Goal: Transaction & Acquisition: Purchase product/service

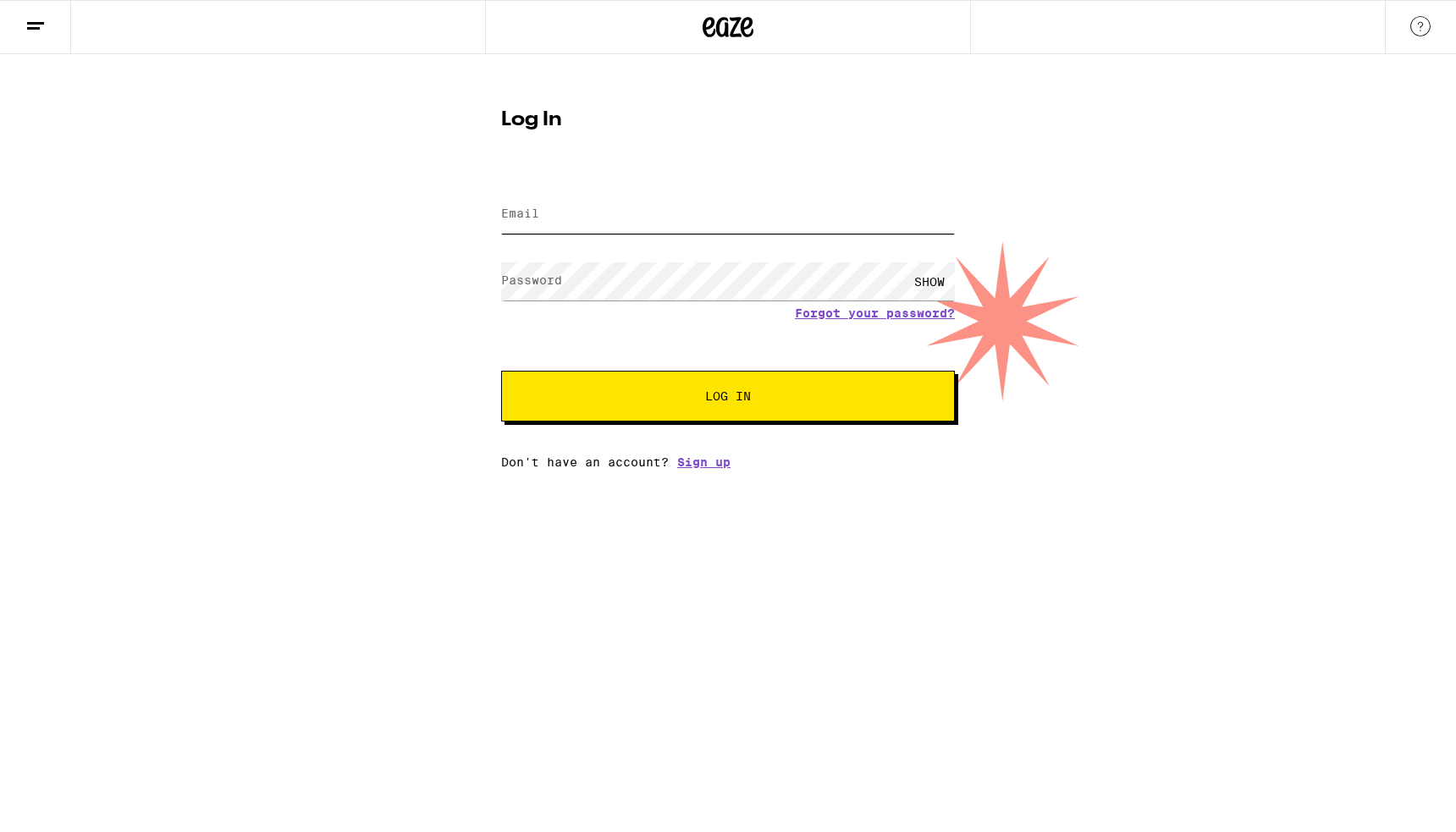
type input "[EMAIL_ADDRESS][DOMAIN_NAME]"
click at [864, 388] on button "Log In" at bounding box center [728, 396] width 454 height 51
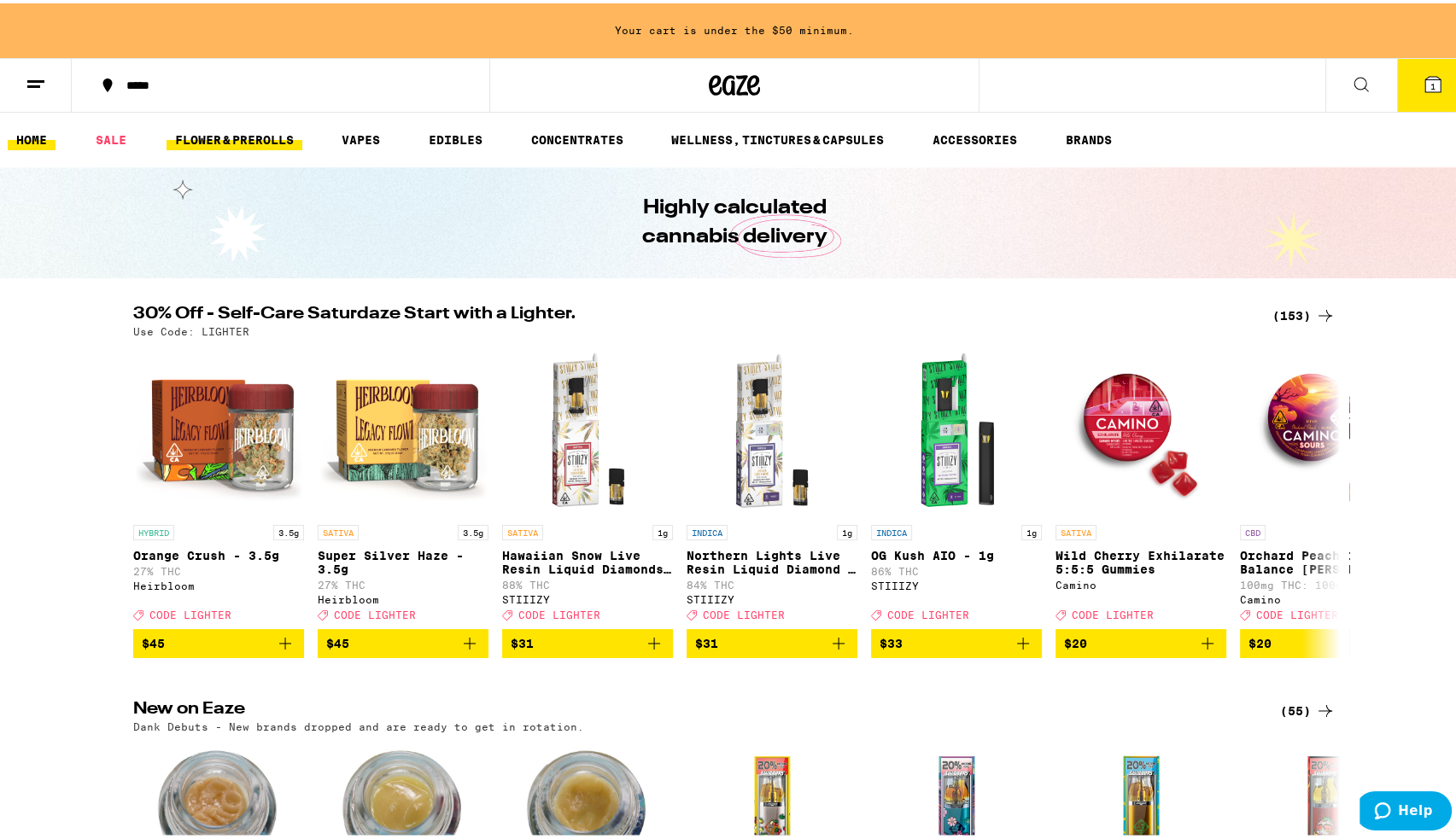
click at [277, 129] on link "FLOWER & PREROLLS" at bounding box center [234, 136] width 135 height 21
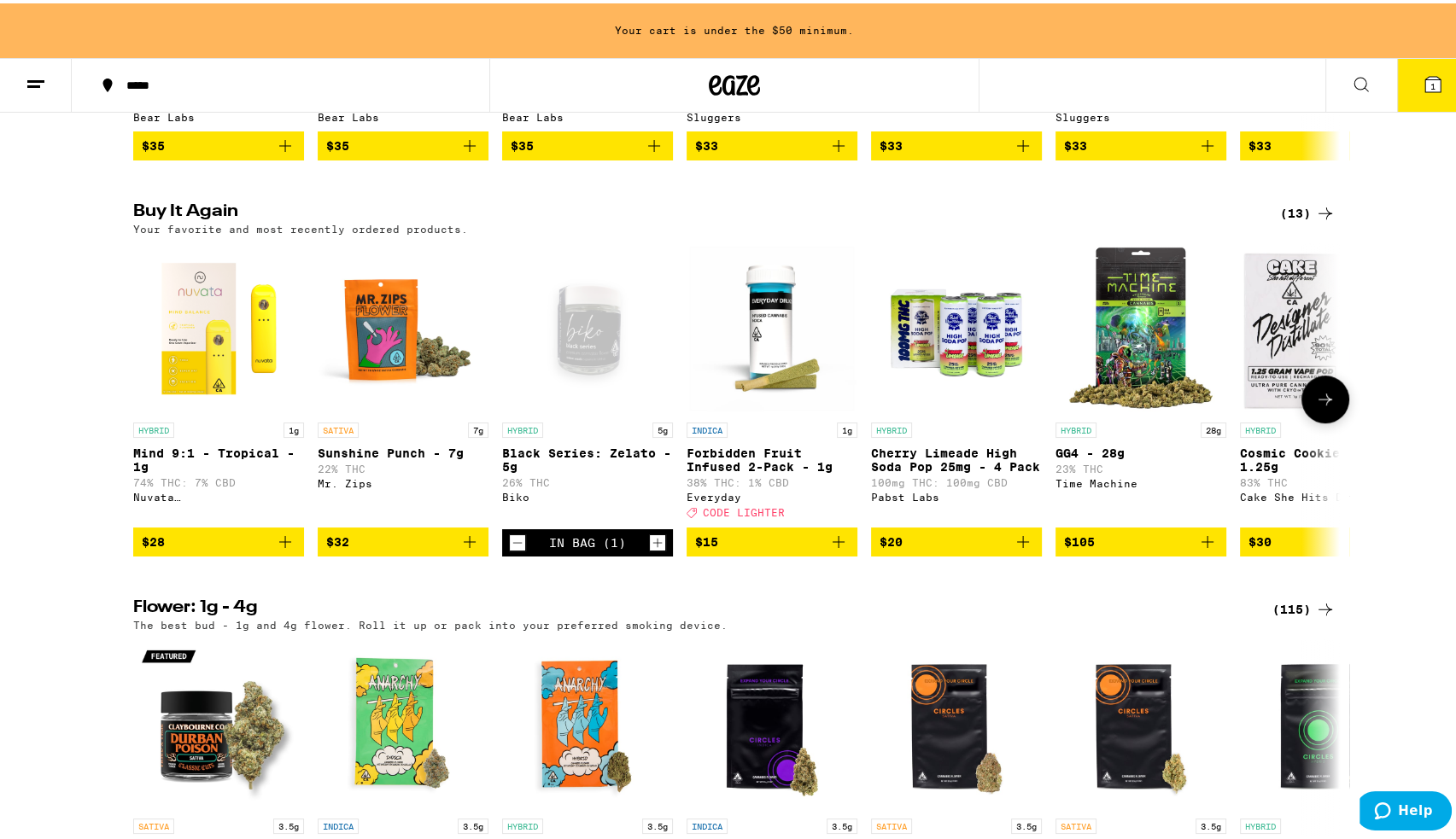
scroll to position [939, 0]
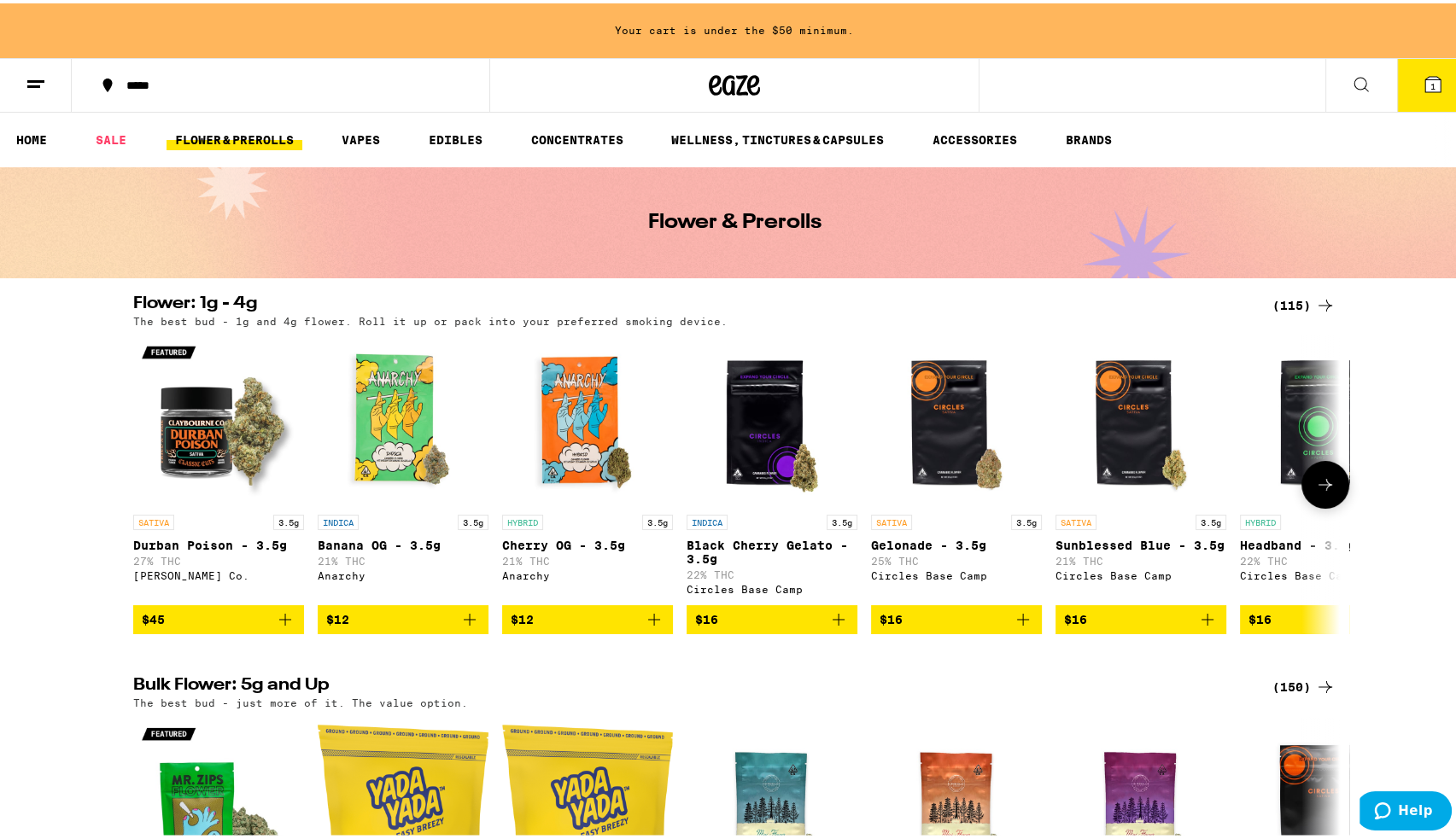
scroll to position [427, 0]
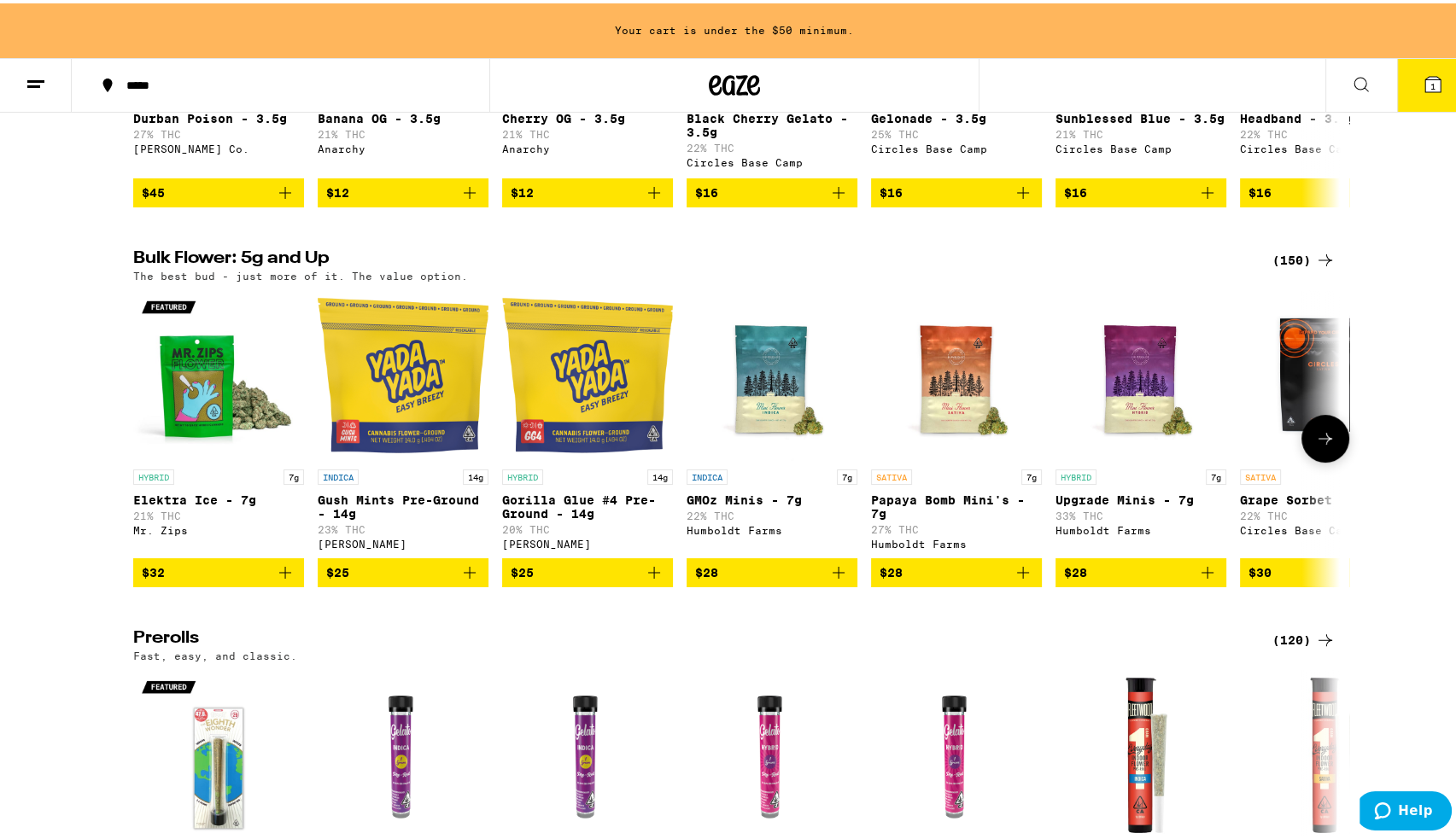
click at [1324, 445] on icon at bounding box center [1325, 435] width 21 height 21
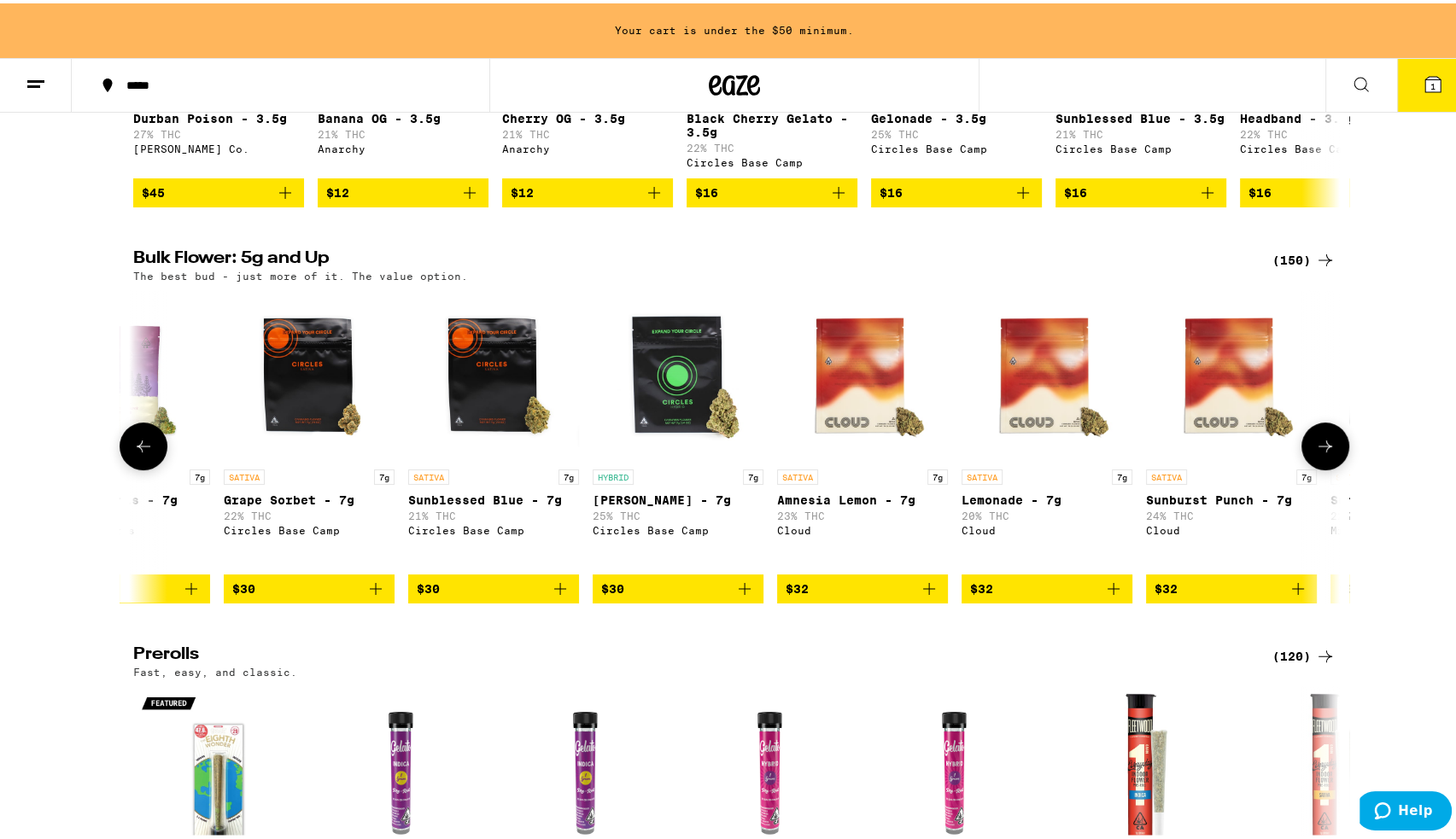
click at [1324, 449] on icon at bounding box center [1325, 443] width 13 height 12
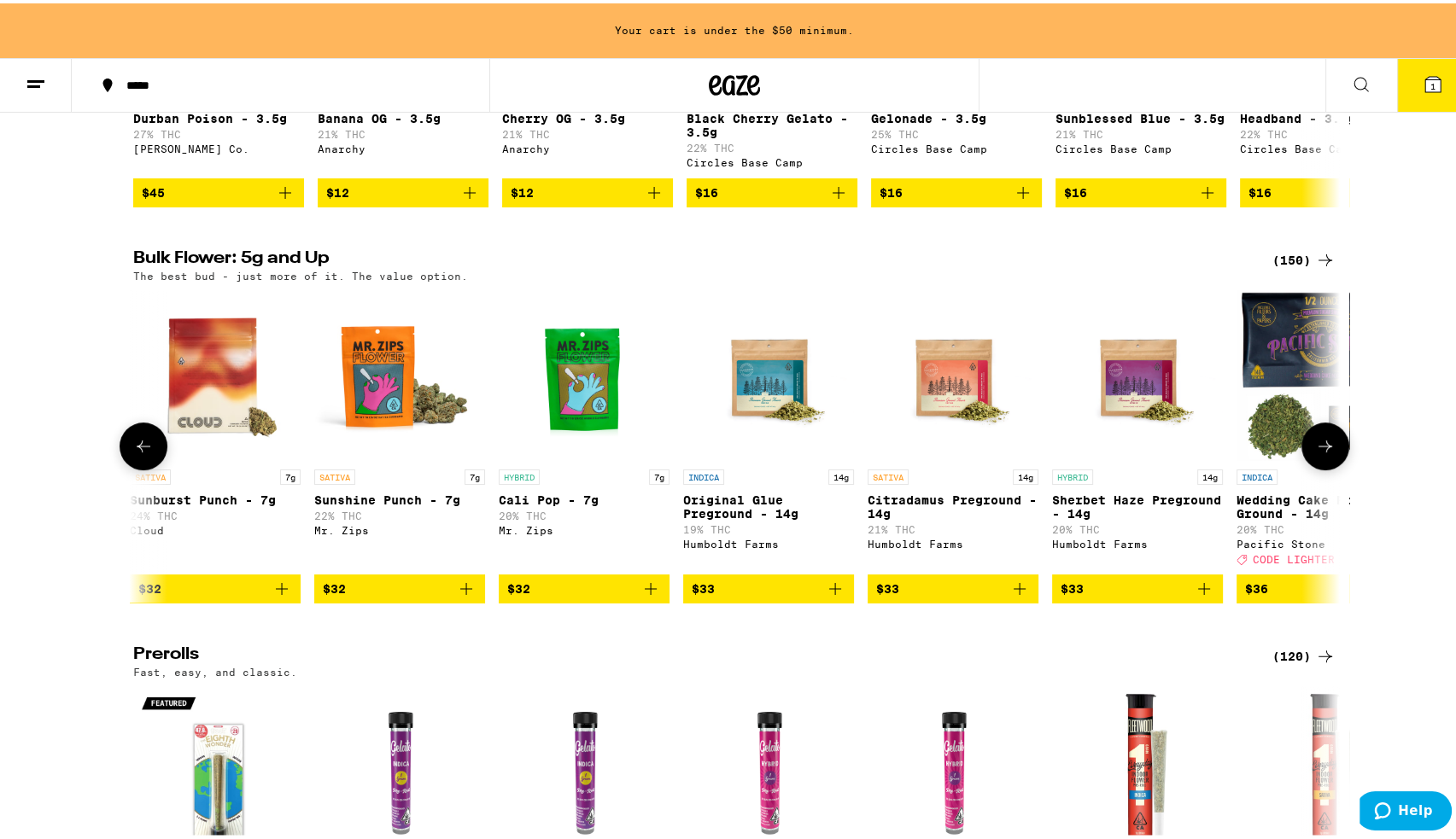
click at [1324, 449] on icon at bounding box center [1325, 443] width 13 height 12
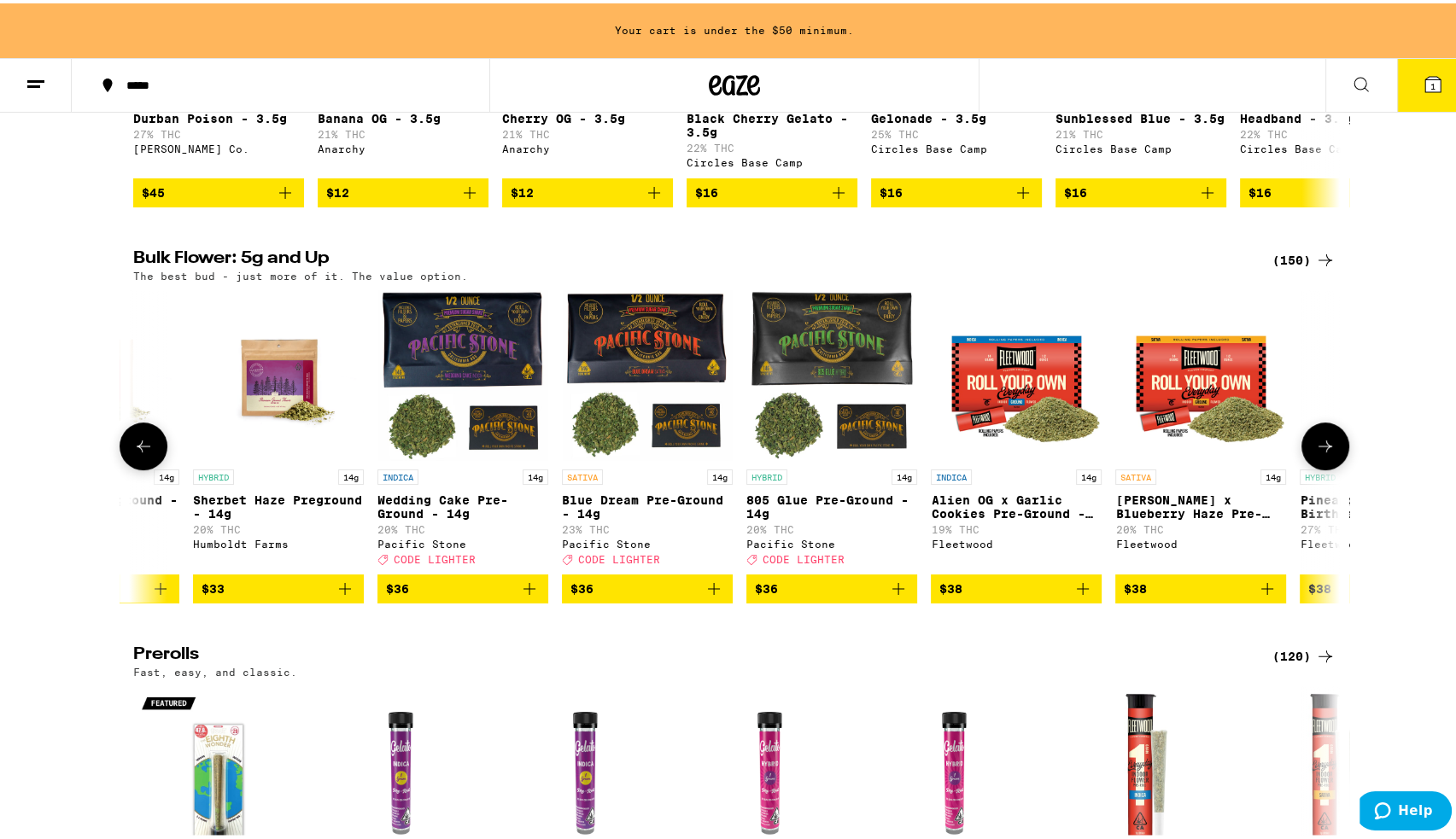
scroll to position [0, 3050]
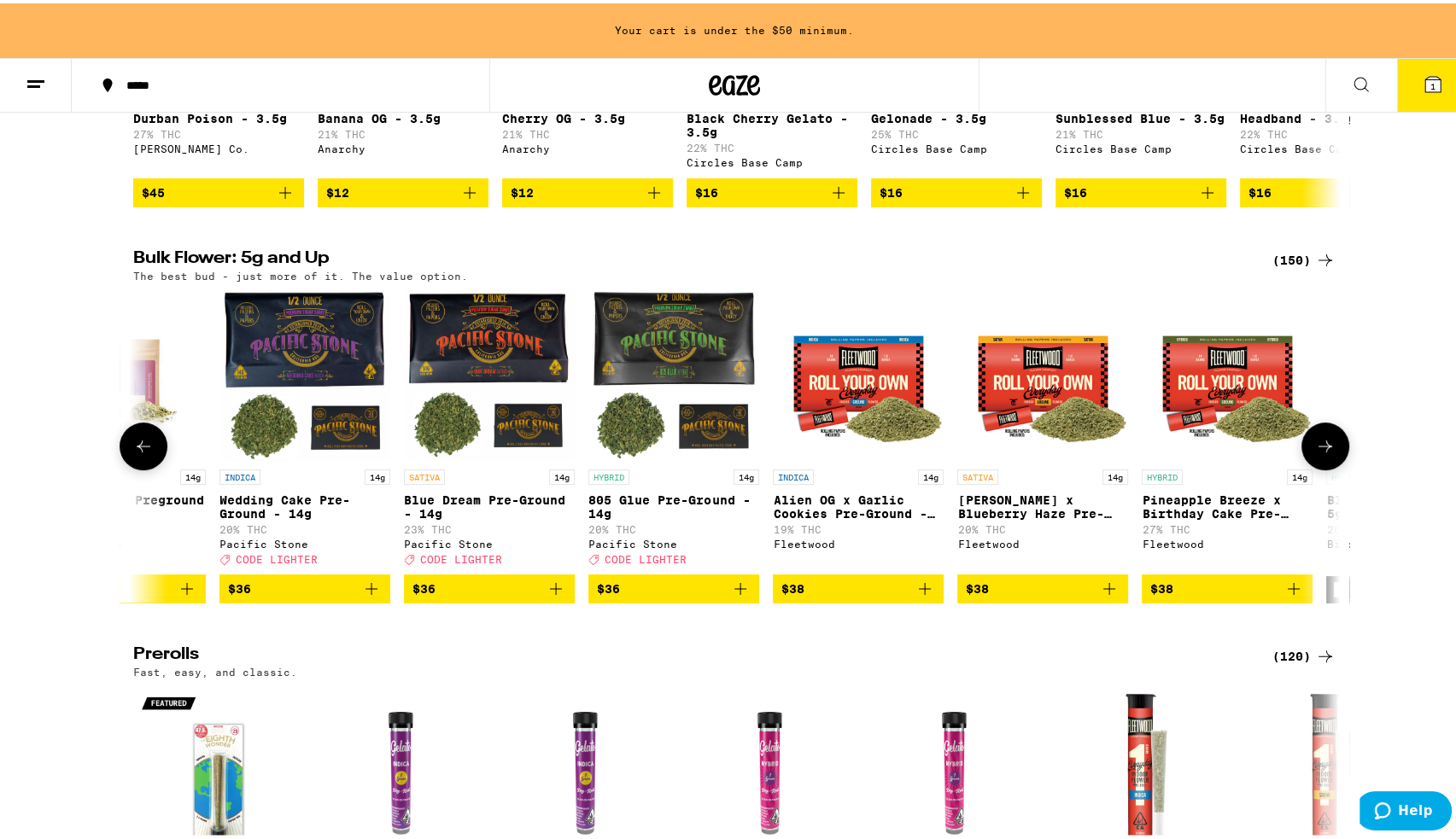
click at [126, 464] on button at bounding box center [143, 443] width 48 height 48
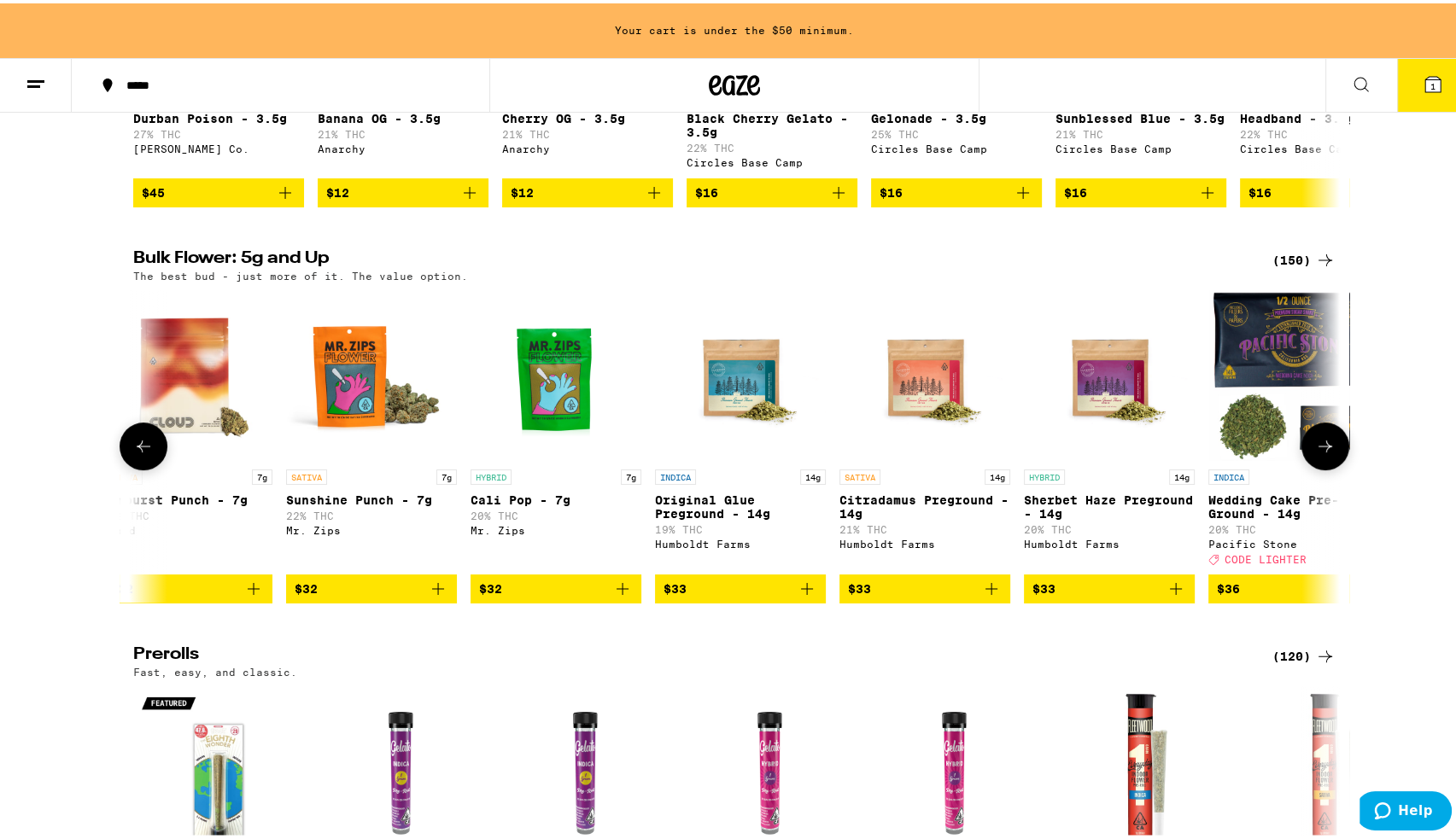
scroll to position [0, 2033]
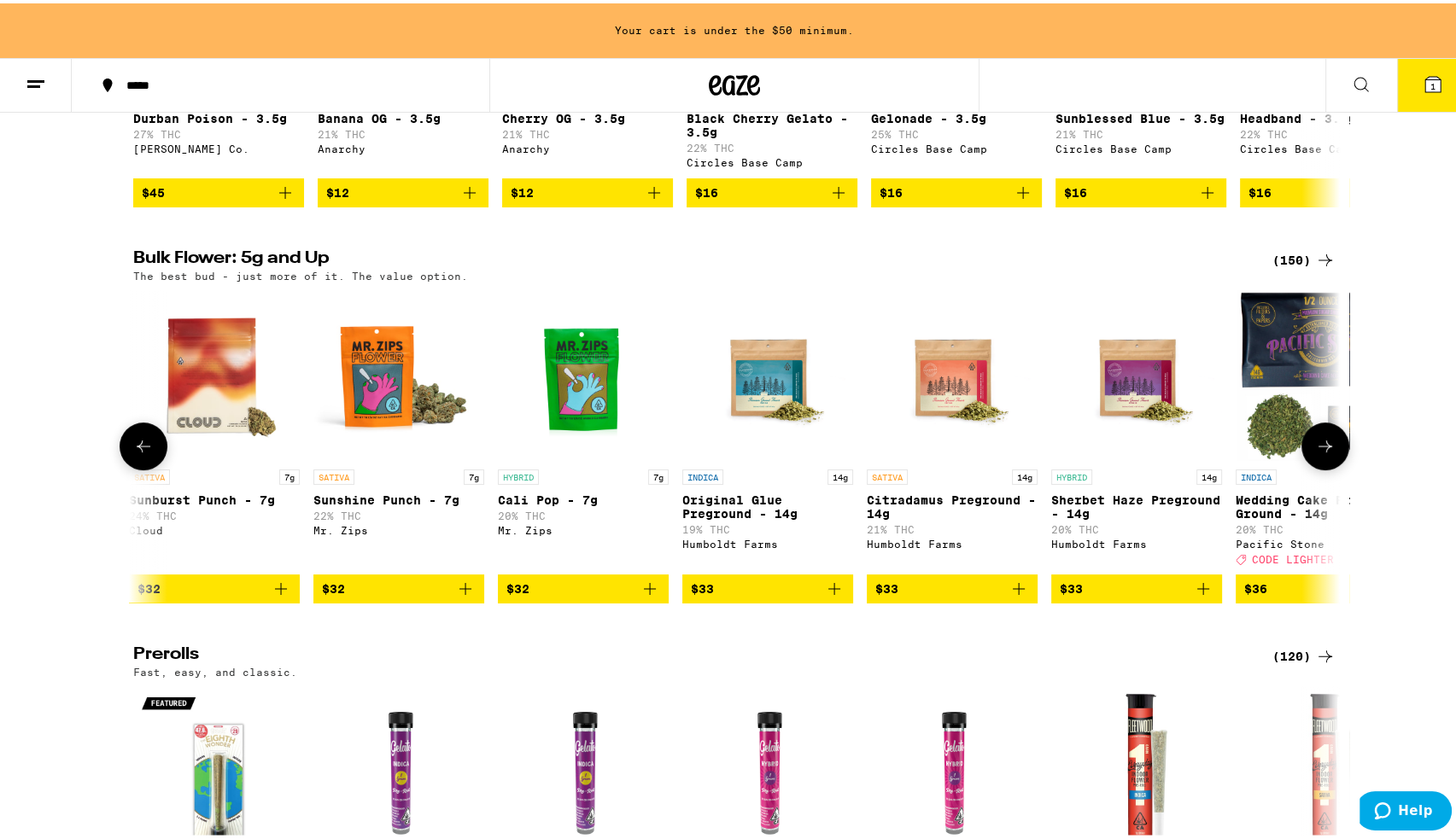
click at [459, 592] on icon "Add to bag" at bounding box center [464, 585] width 12 height 12
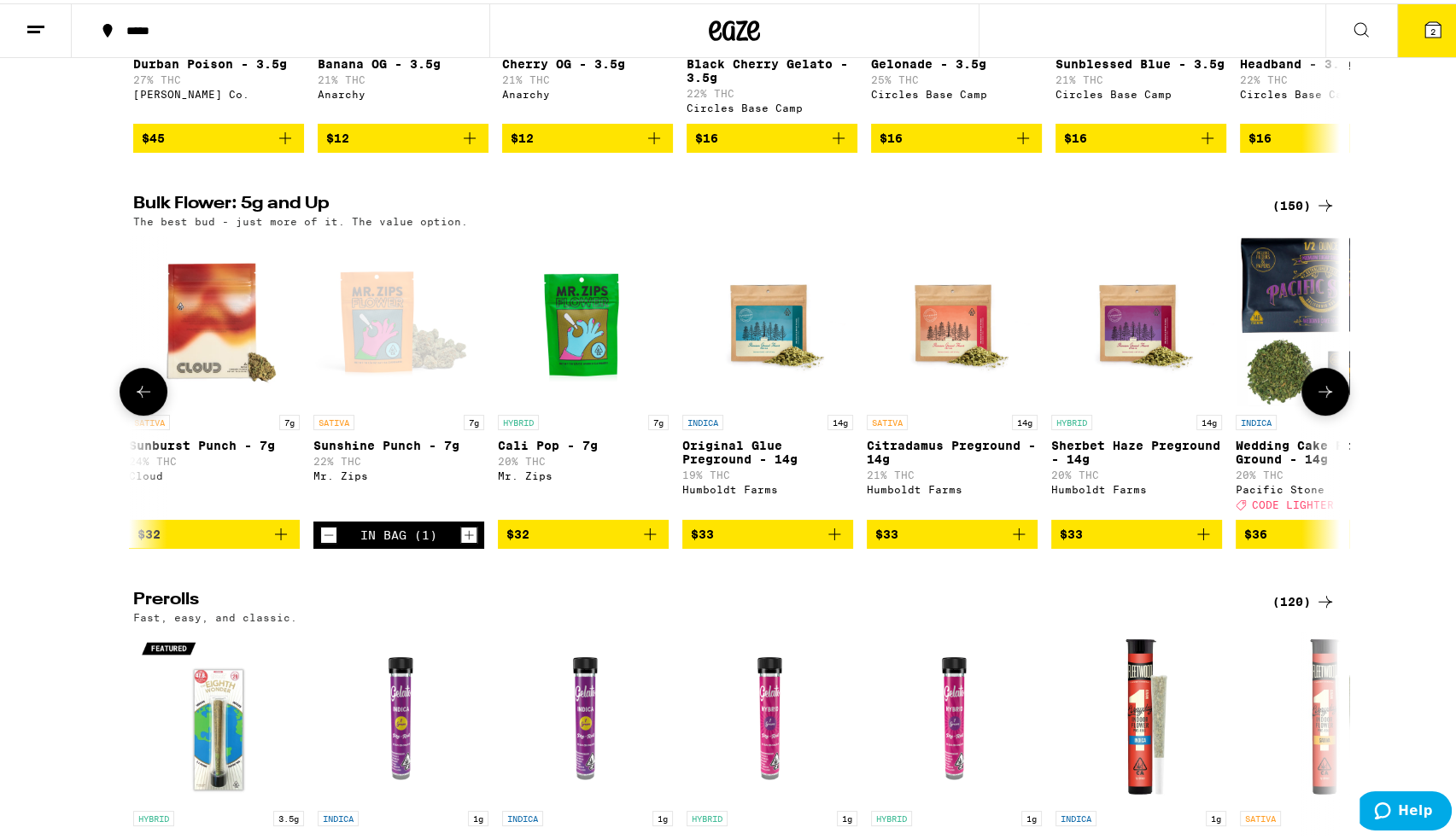
scroll to position [372, 0]
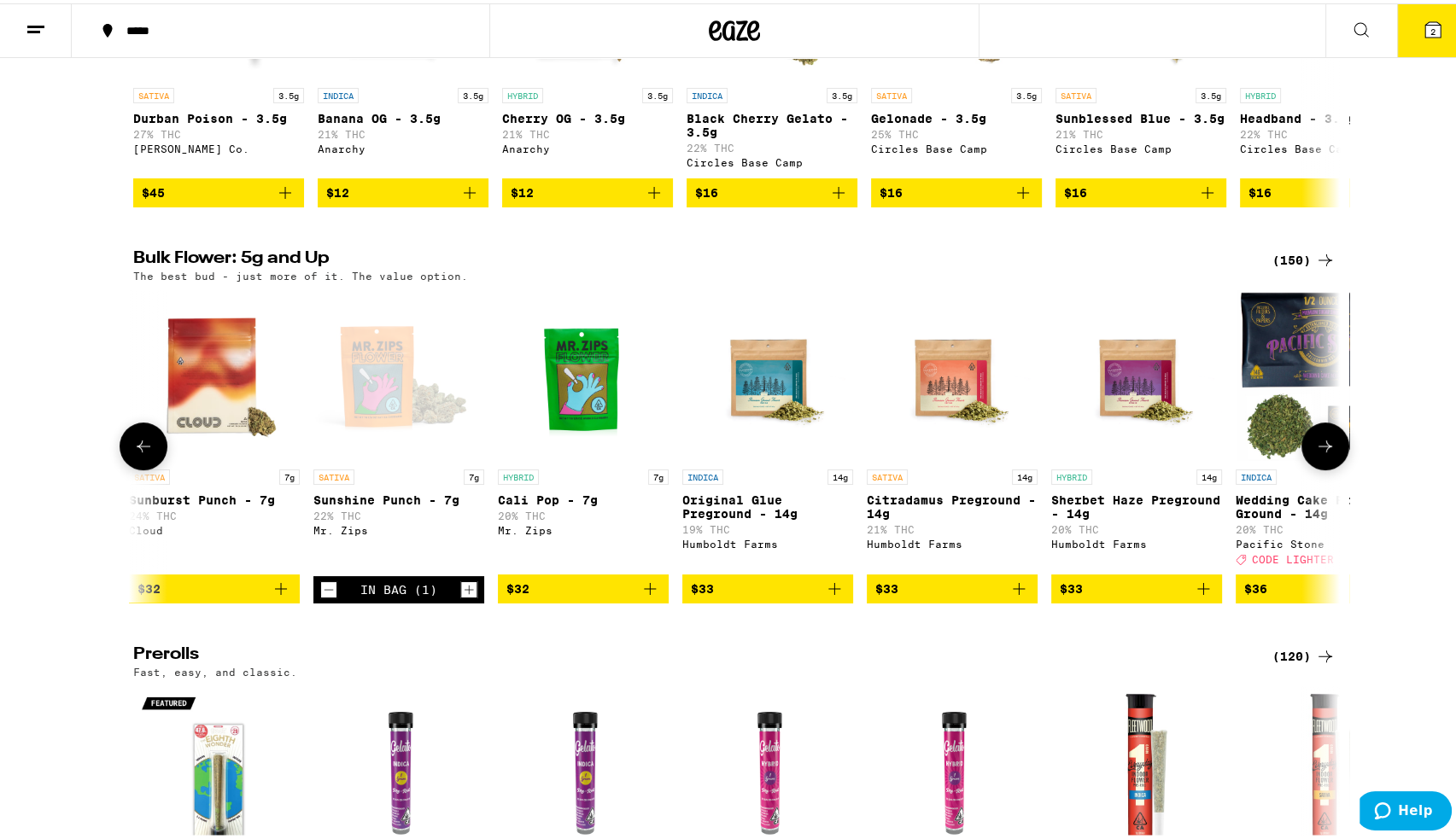
click at [1332, 457] on button at bounding box center [1325, 443] width 48 height 48
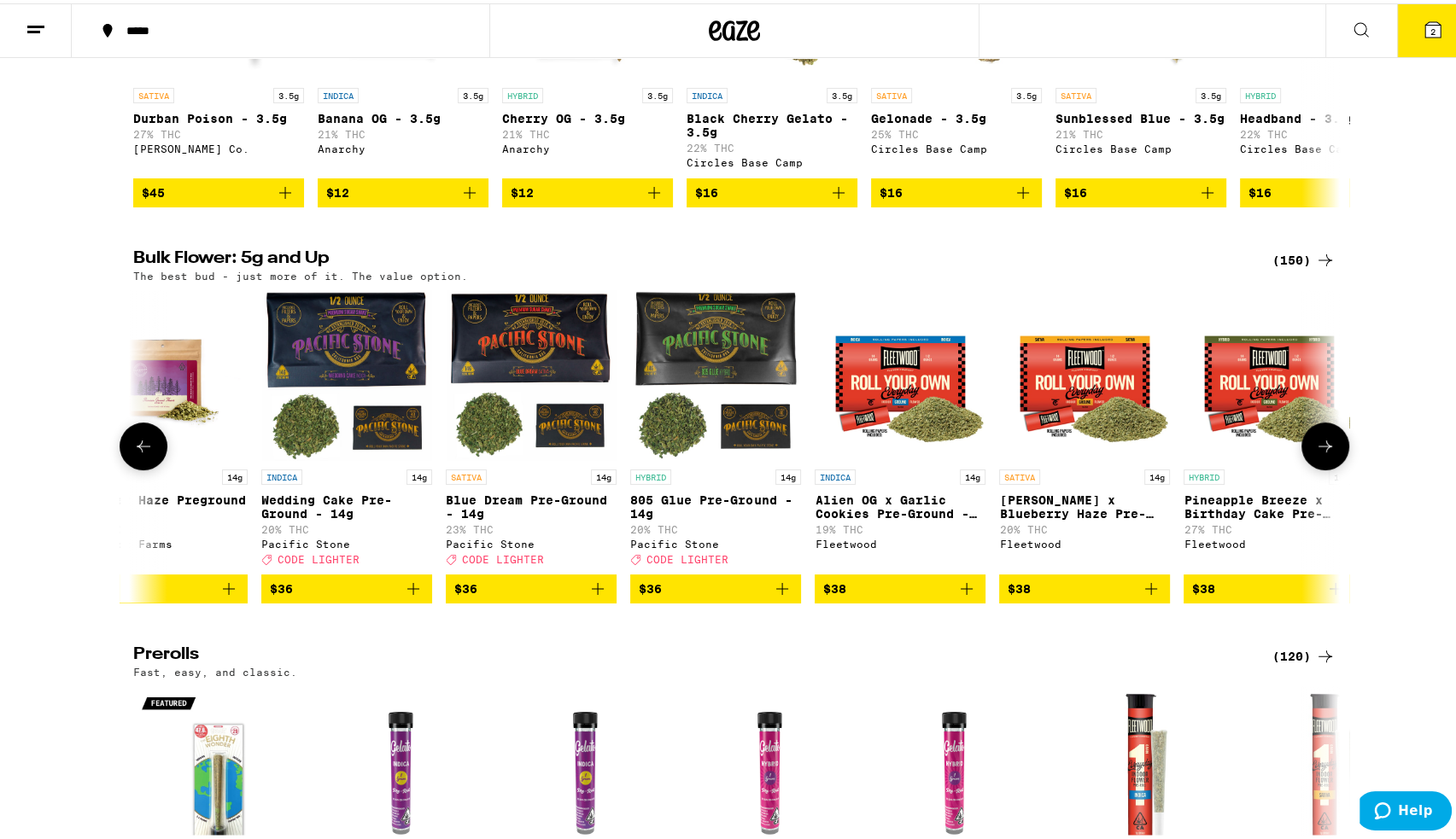
scroll to position [0, 3051]
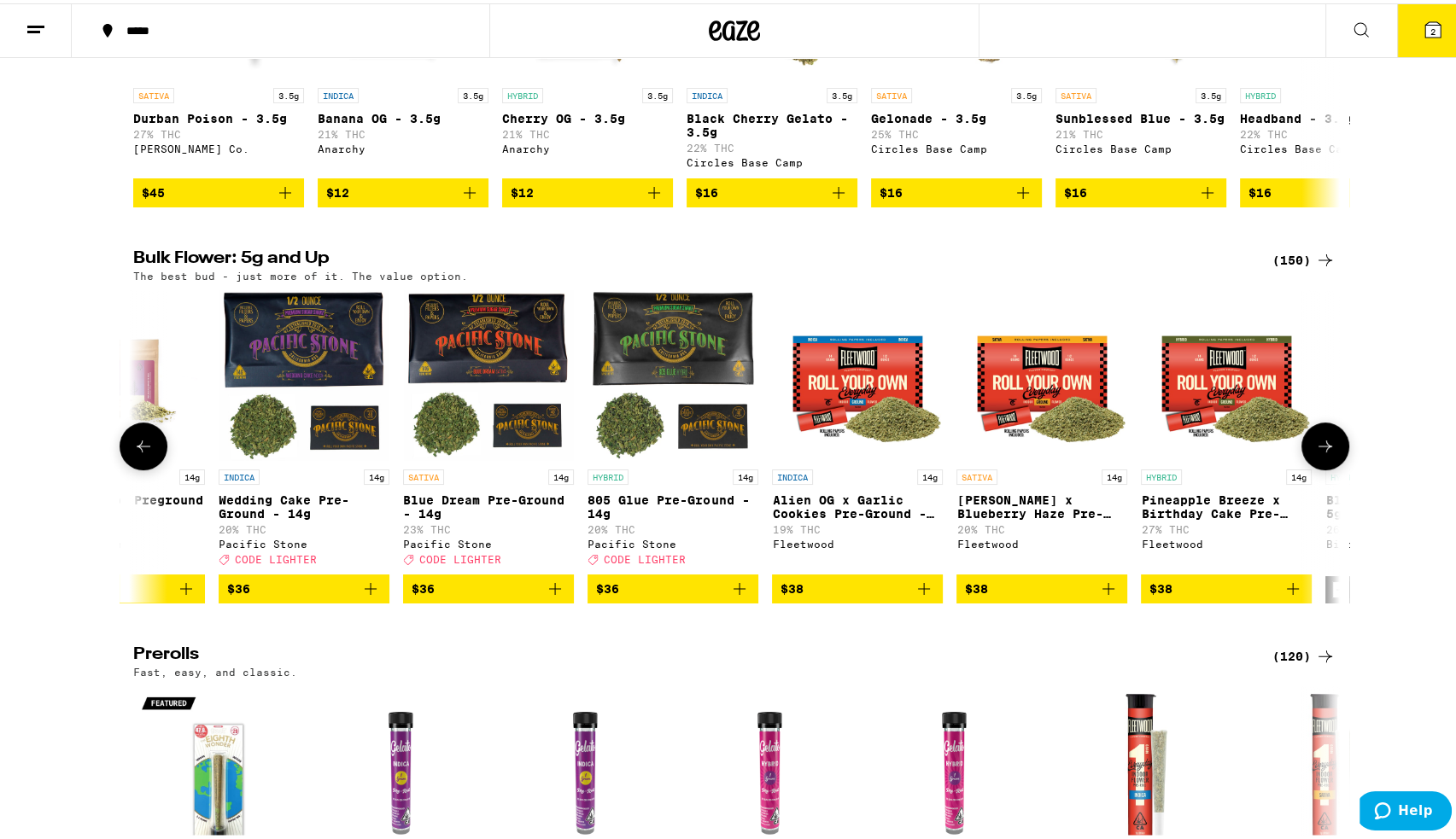
click at [135, 452] on icon at bounding box center [143, 443] width 21 height 21
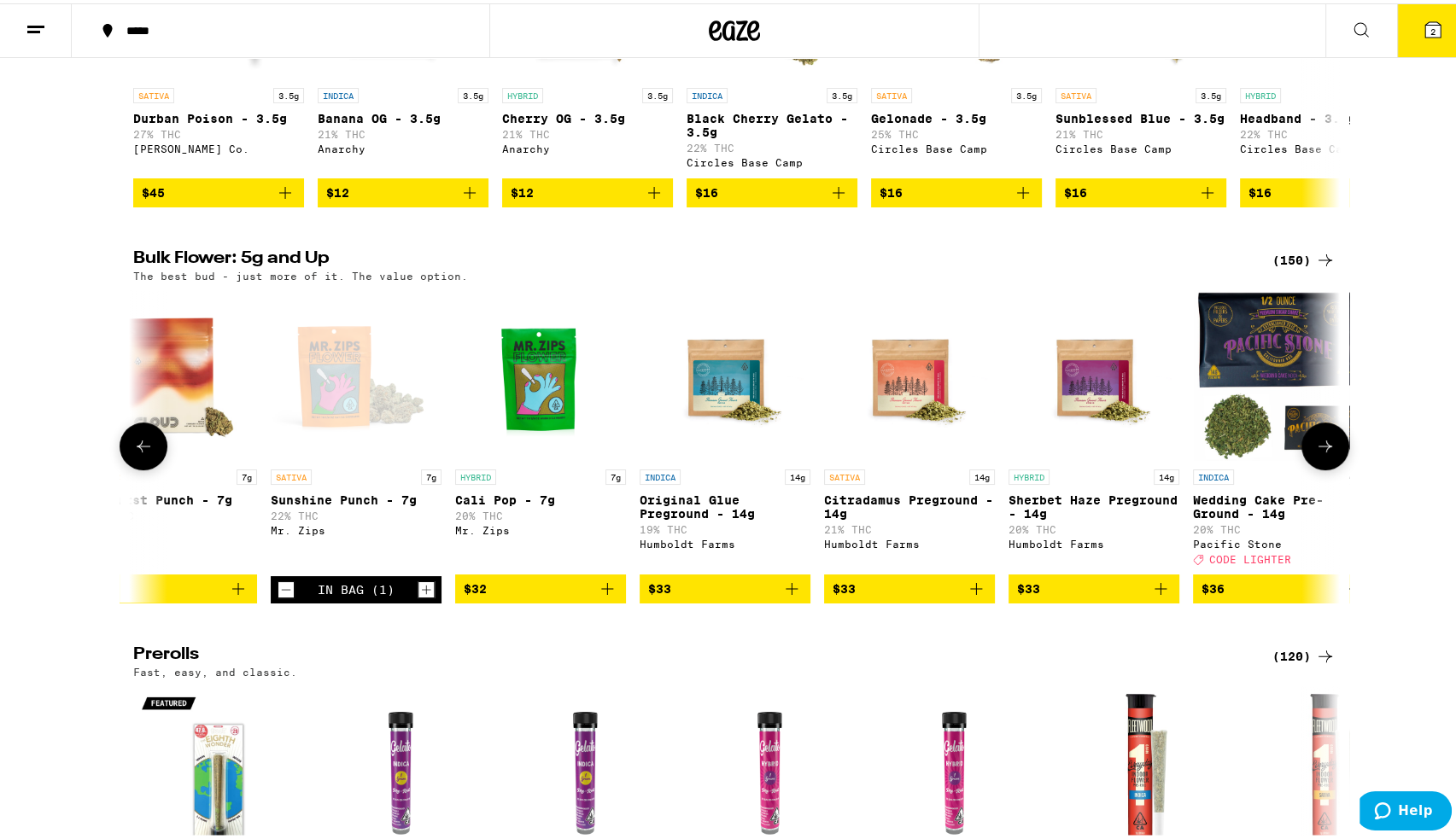
scroll to position [0, 2034]
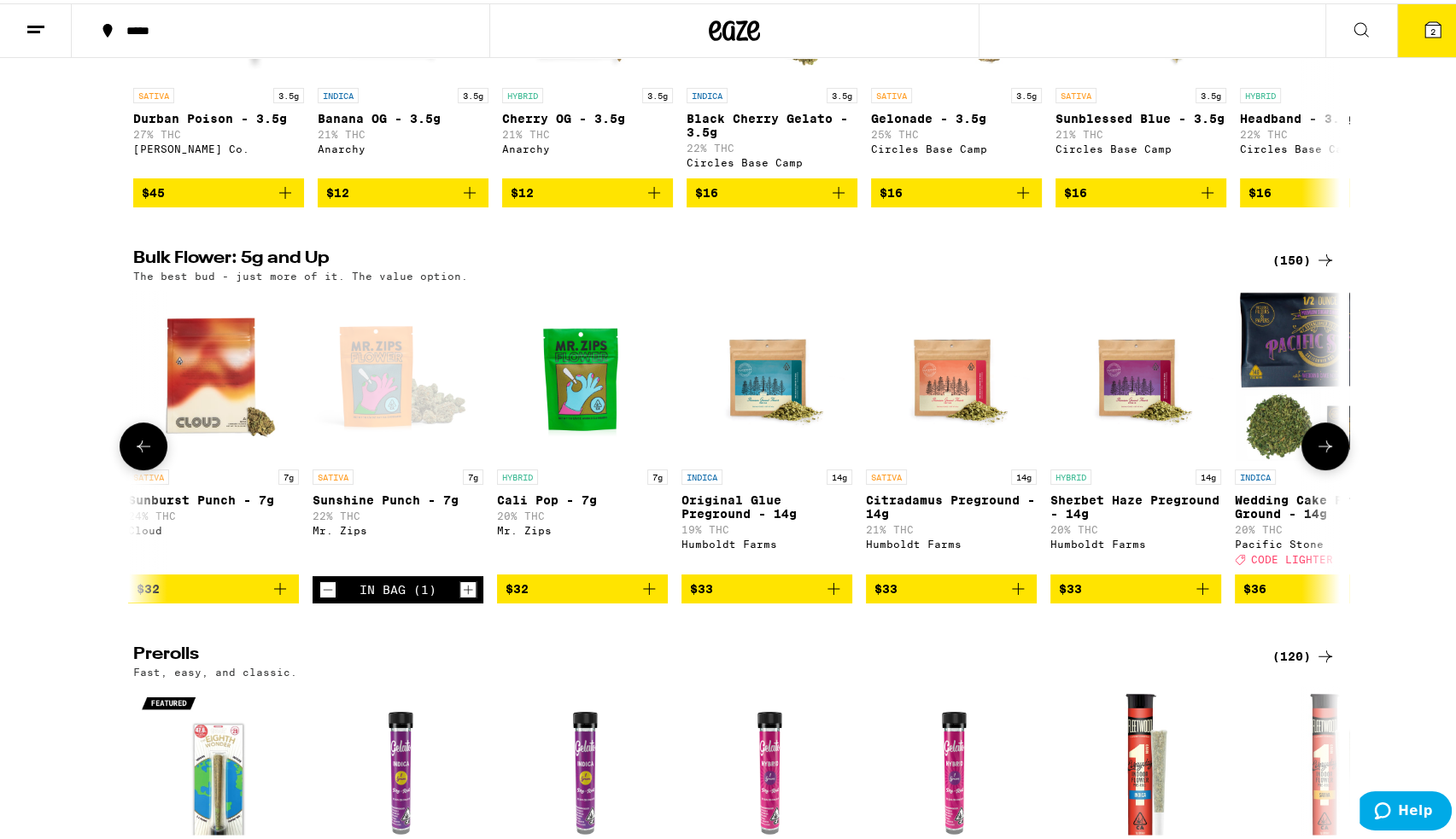
click at [653, 601] on button "$32" at bounding box center [582, 585] width 171 height 29
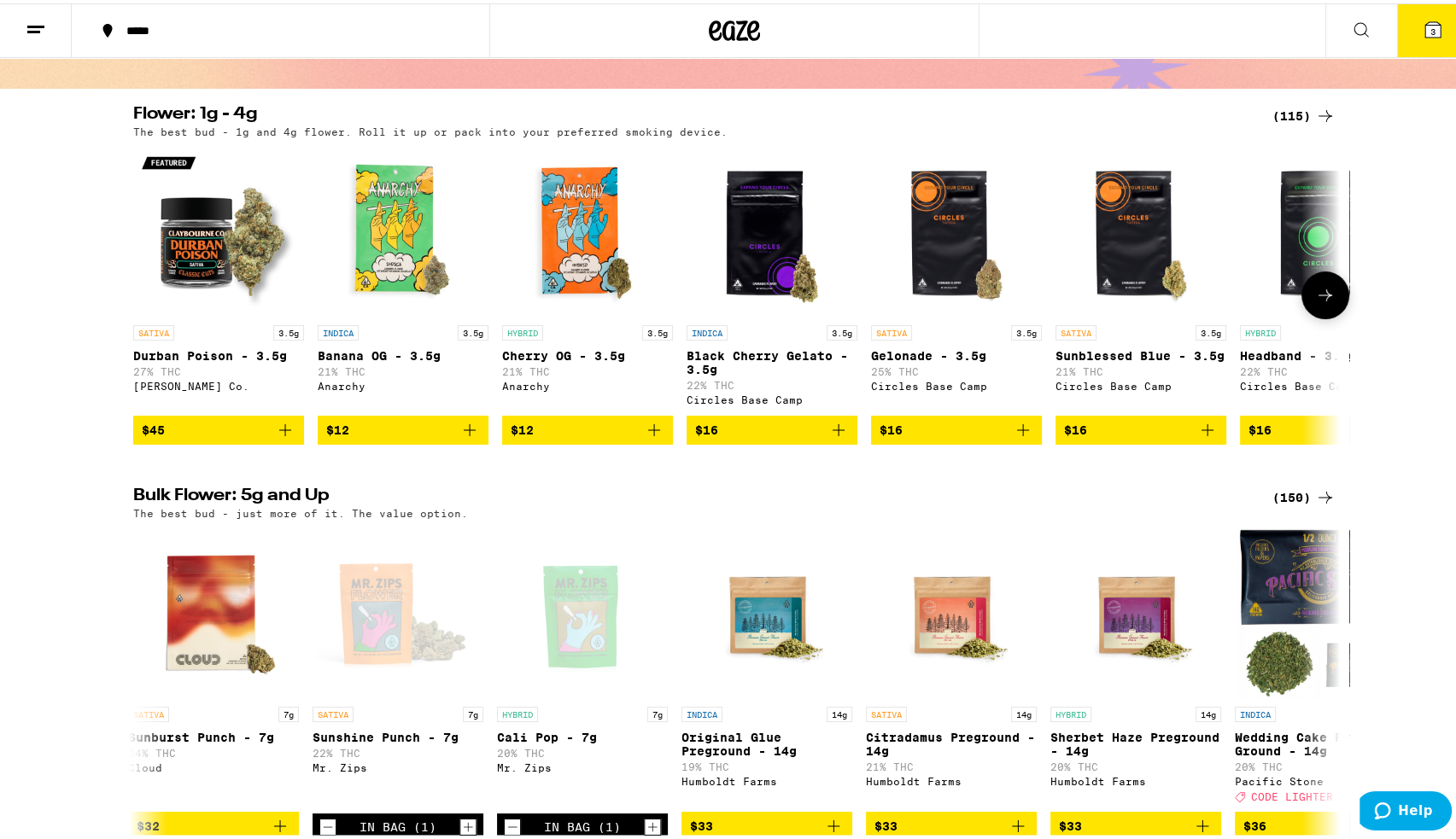
scroll to position [0, 0]
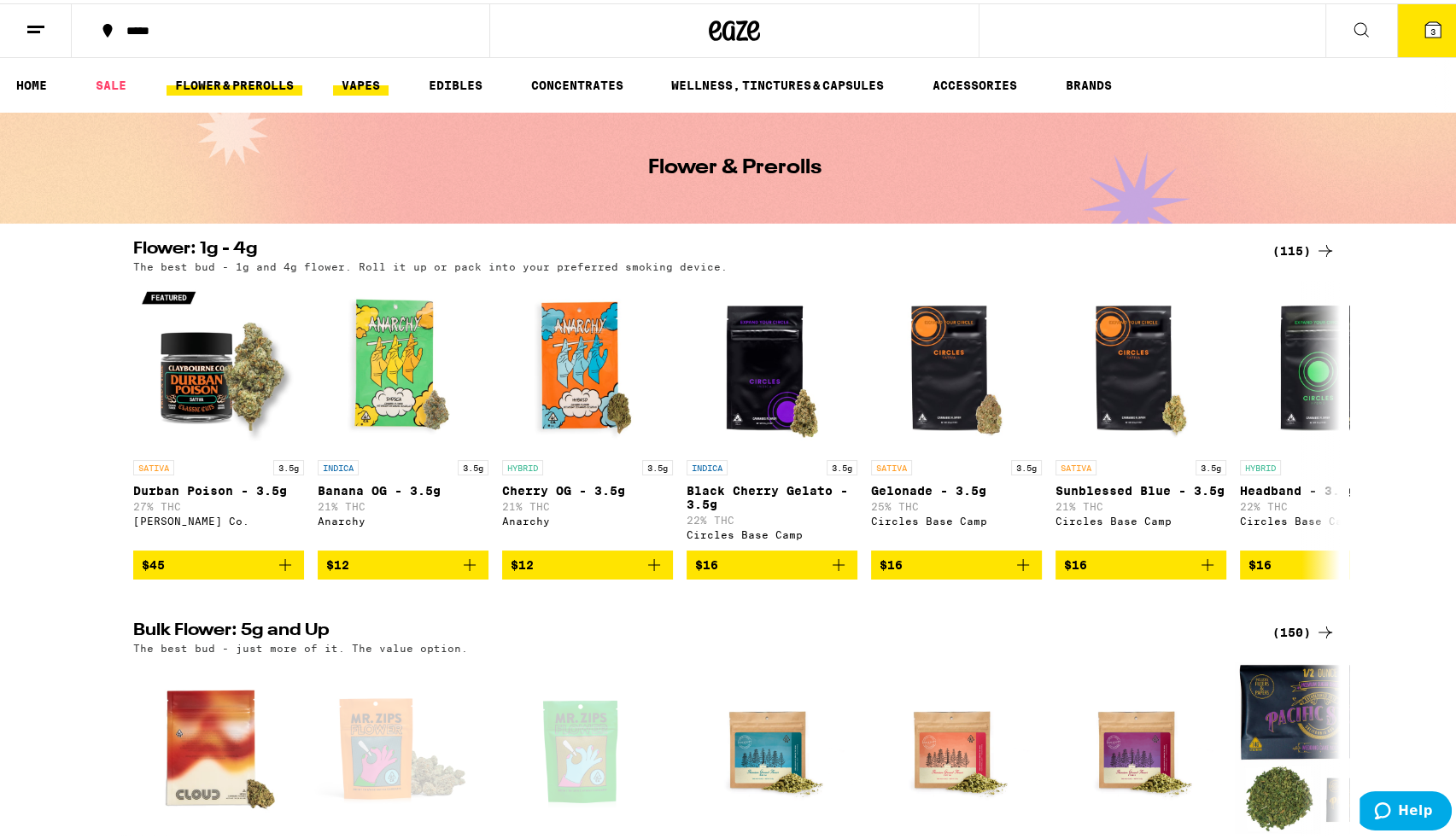
click at [356, 79] on link "VAPES" at bounding box center [361, 82] width 56 height 21
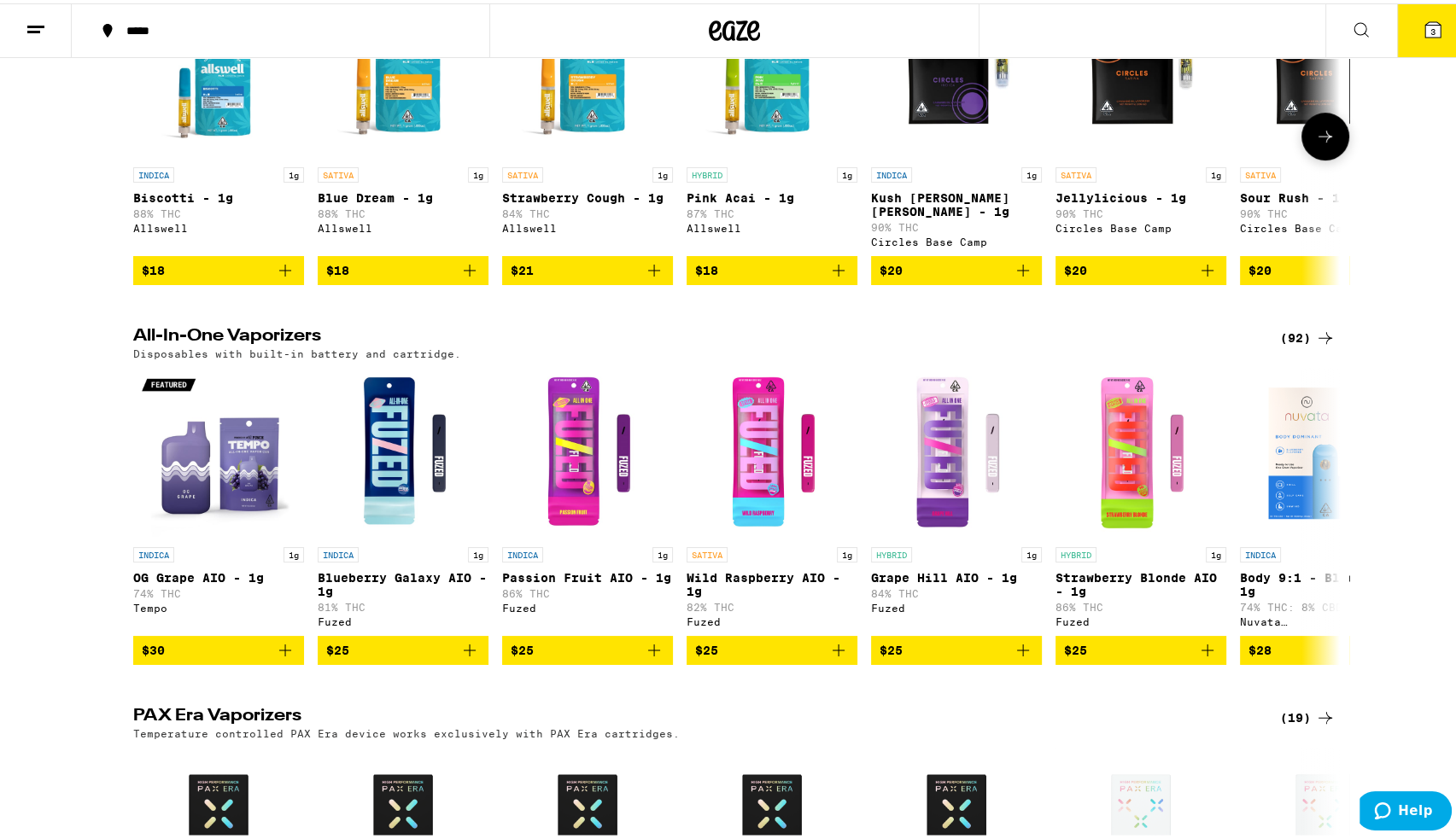
scroll to position [683, 0]
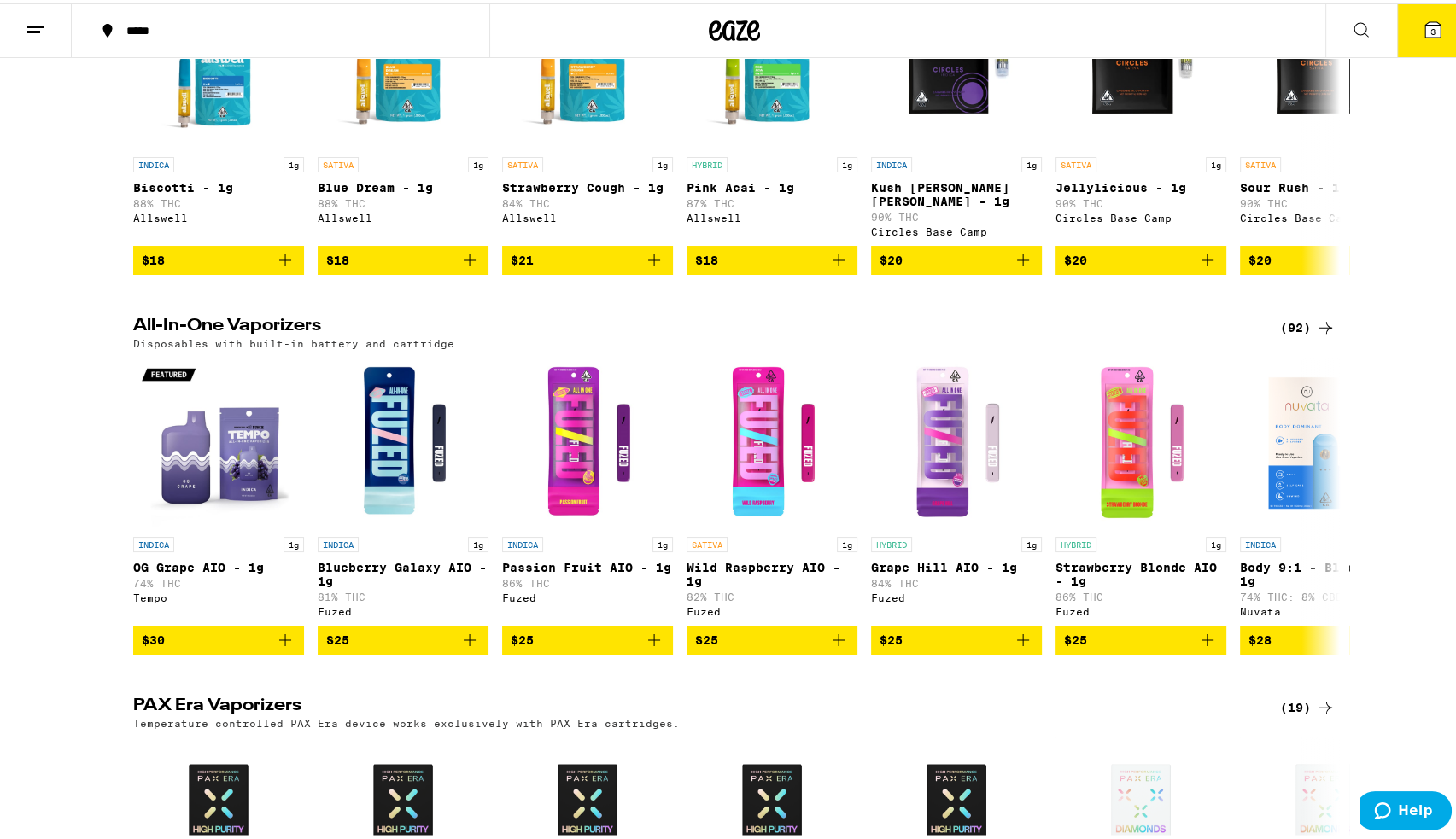
click at [1349, 529] on div "All-In-One Vaporizers (92) Disposables with built-in battery and cartridge. IND…" at bounding box center [734, 483] width 1469 height 337
click at [1329, 527] on button at bounding box center [1325, 502] width 48 height 48
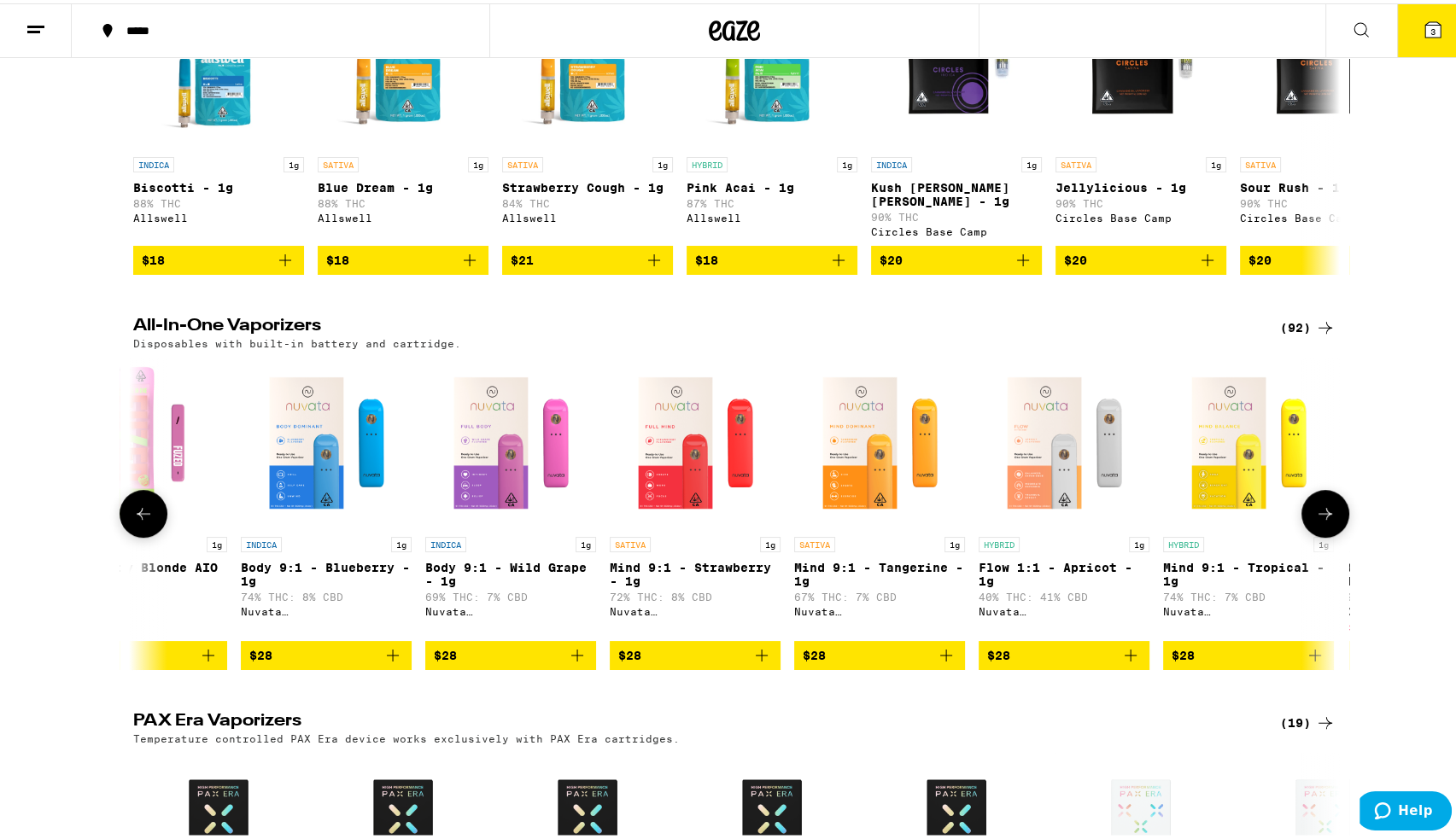
scroll to position [0, 1017]
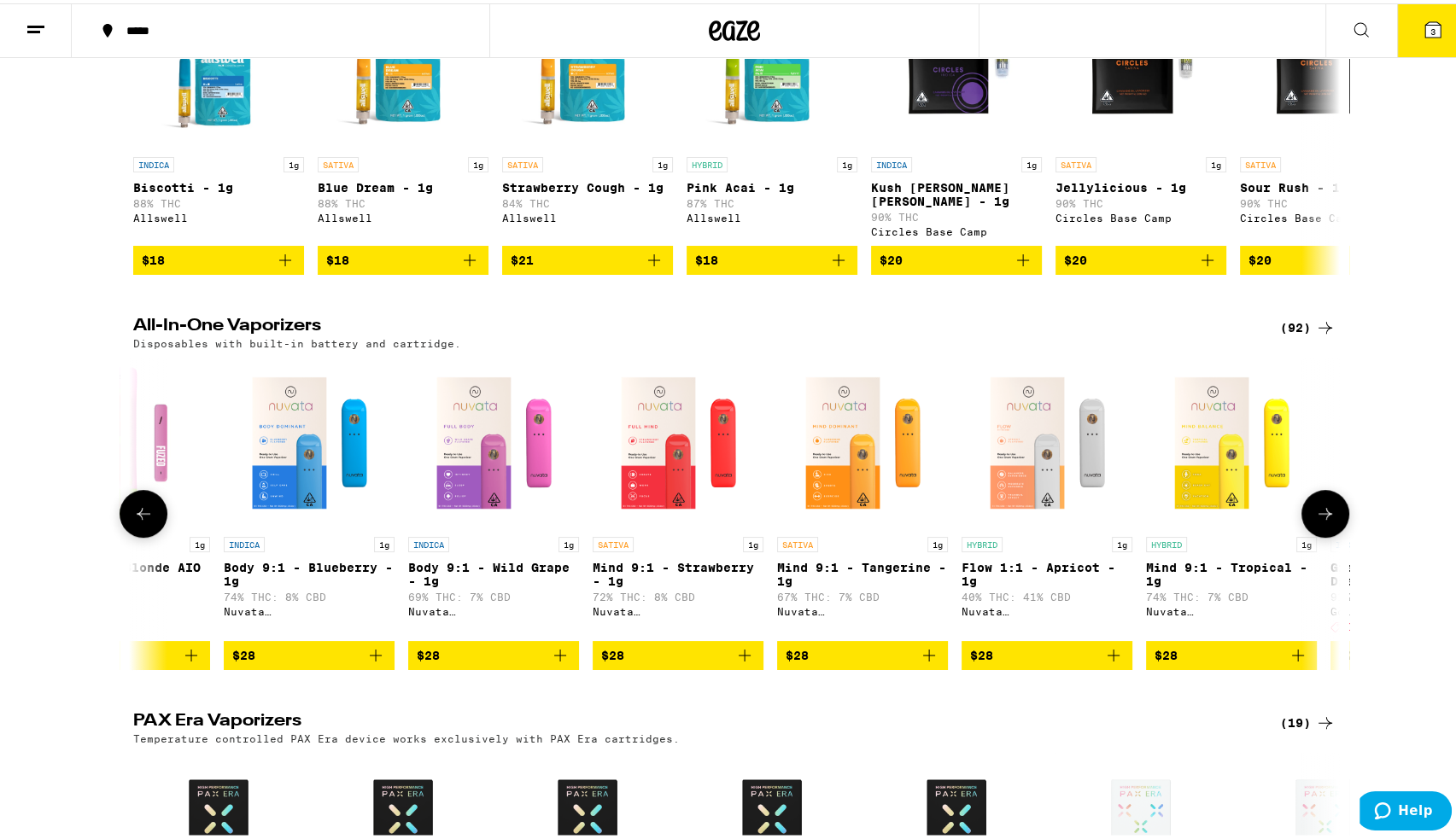
click at [1329, 530] on button at bounding box center [1325, 510] width 48 height 48
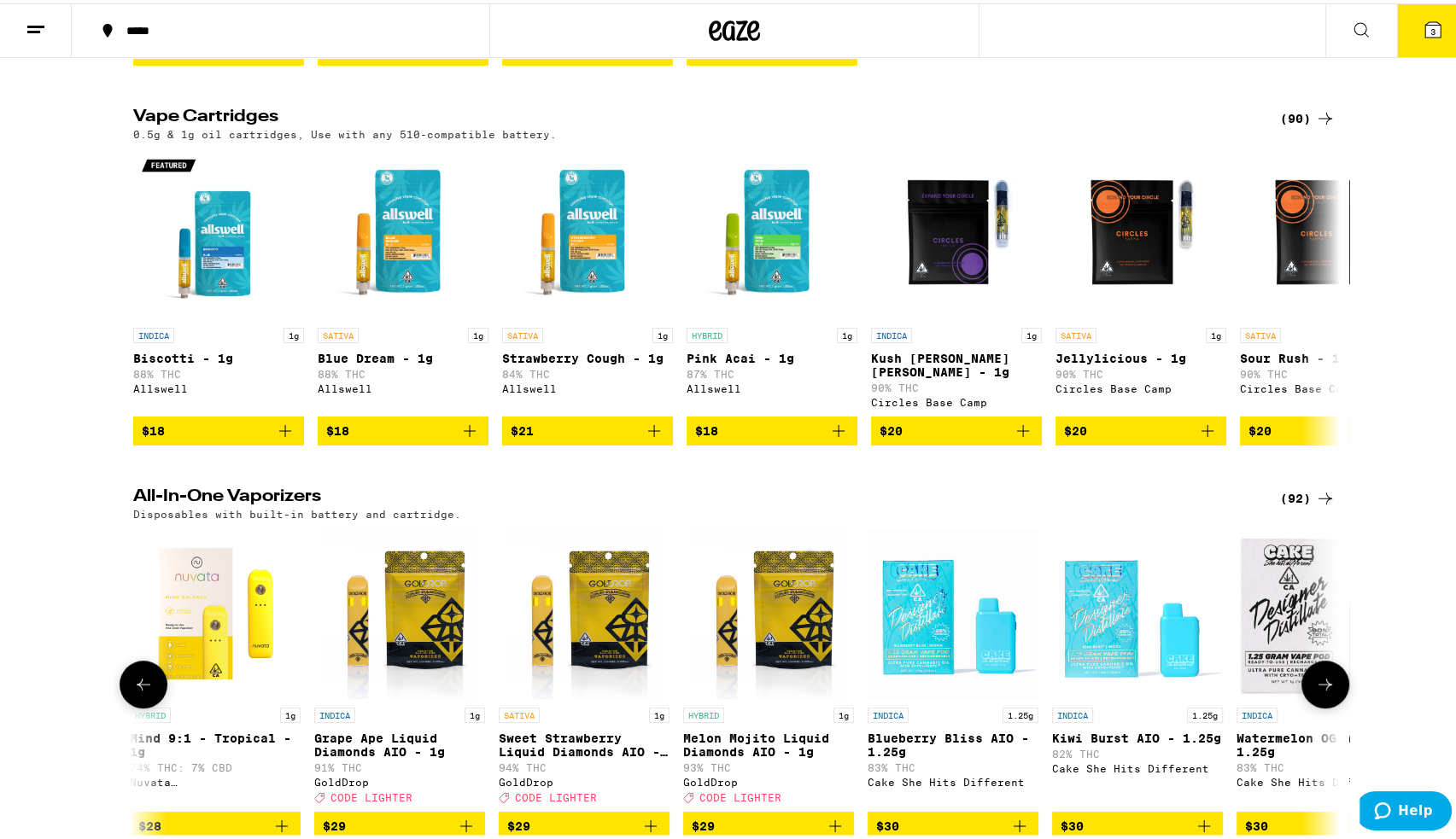
scroll to position [598, 0]
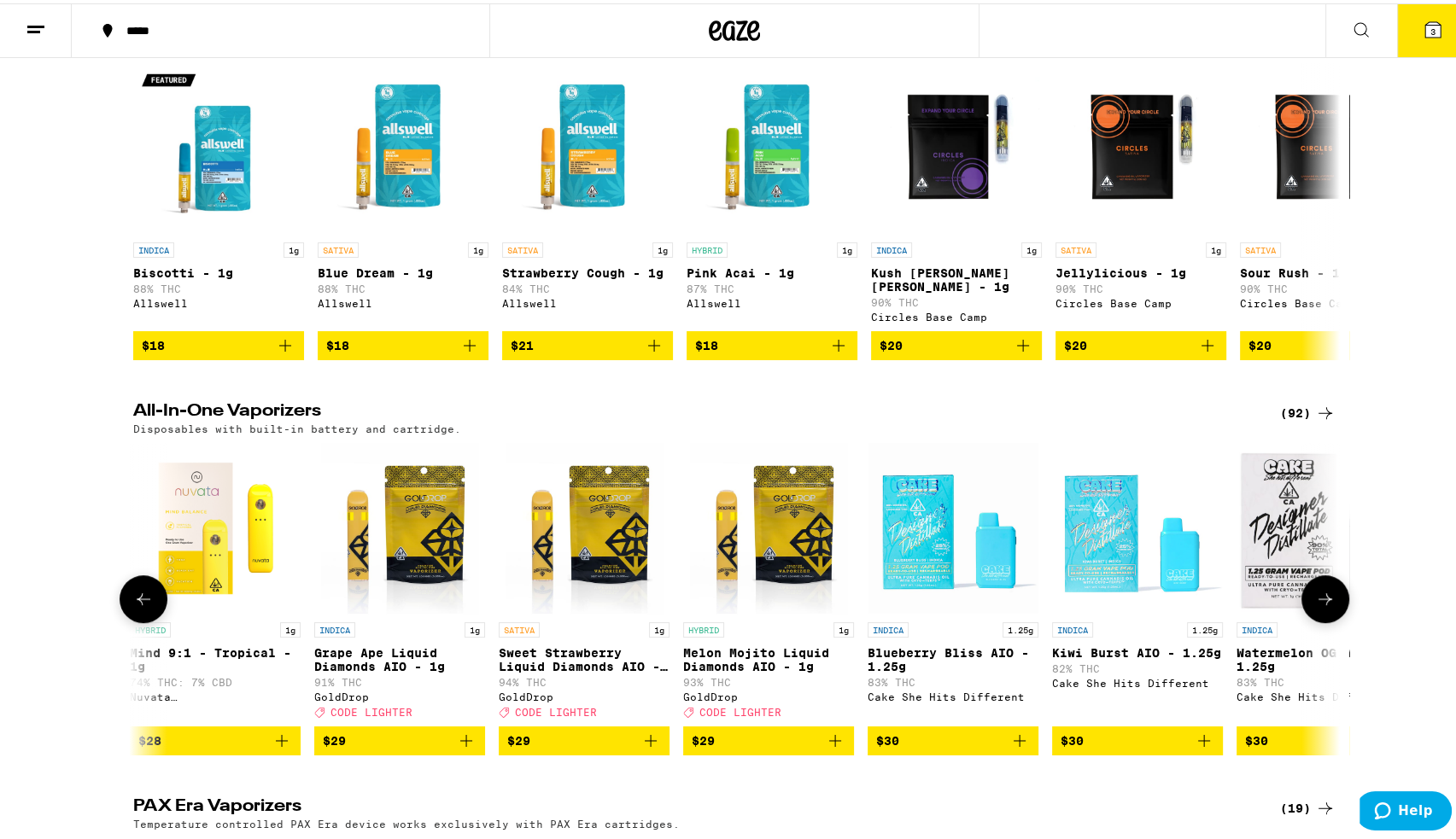
click at [126, 615] on button at bounding box center [143, 595] width 48 height 48
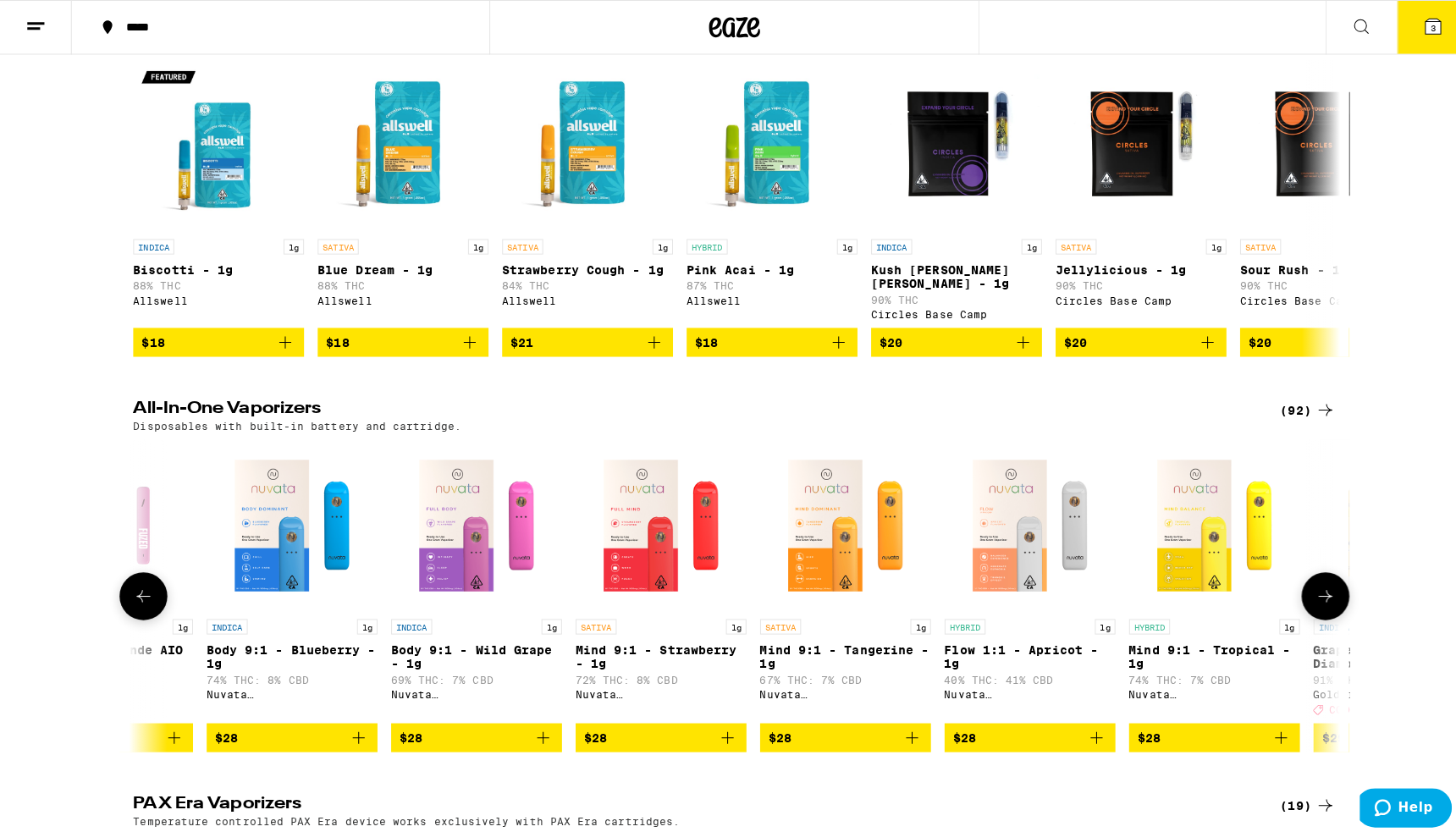
scroll to position [0, 1009]
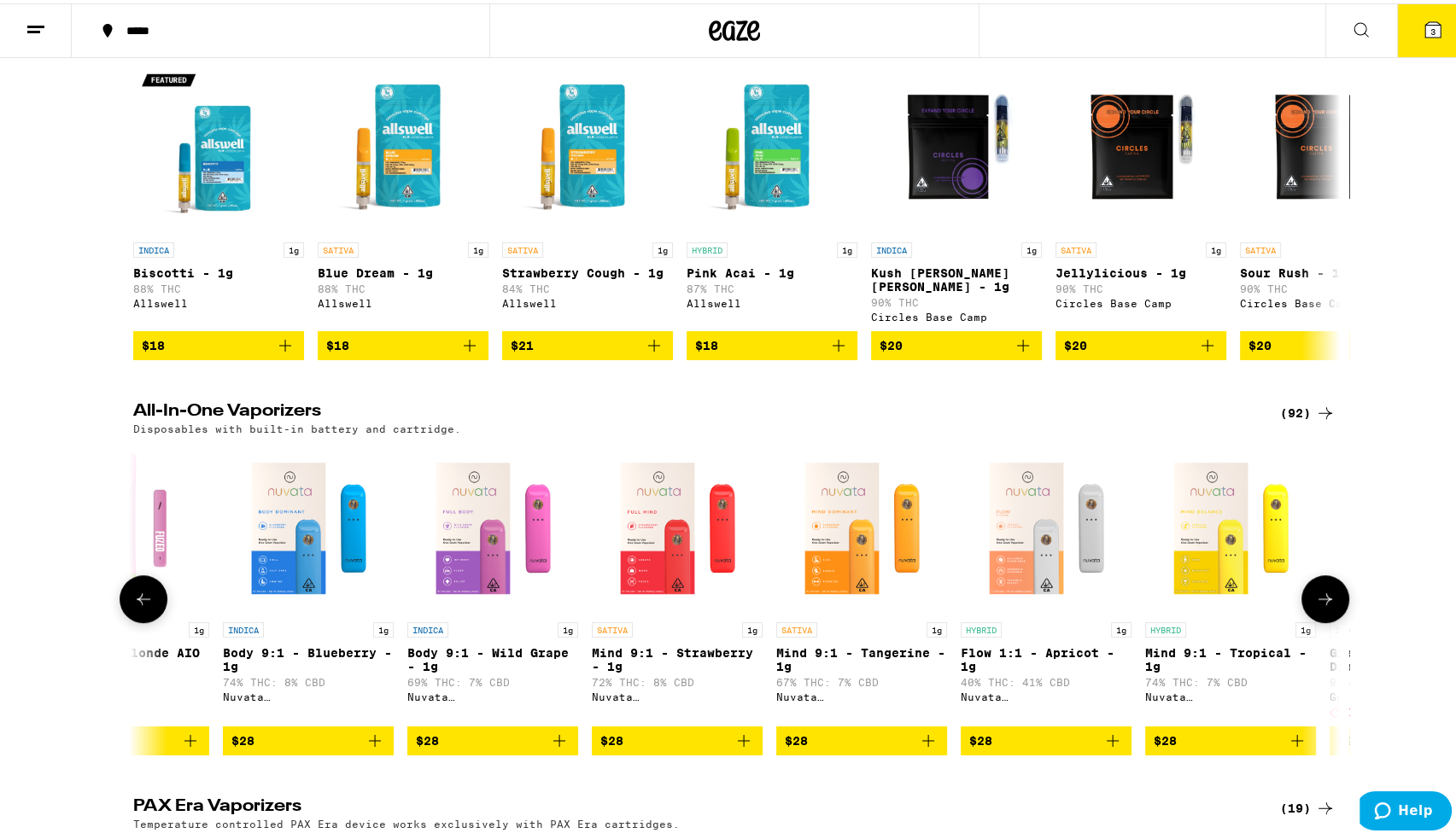
click at [1110, 748] on icon "Add to bag" at bounding box center [1113, 738] width 21 height 21
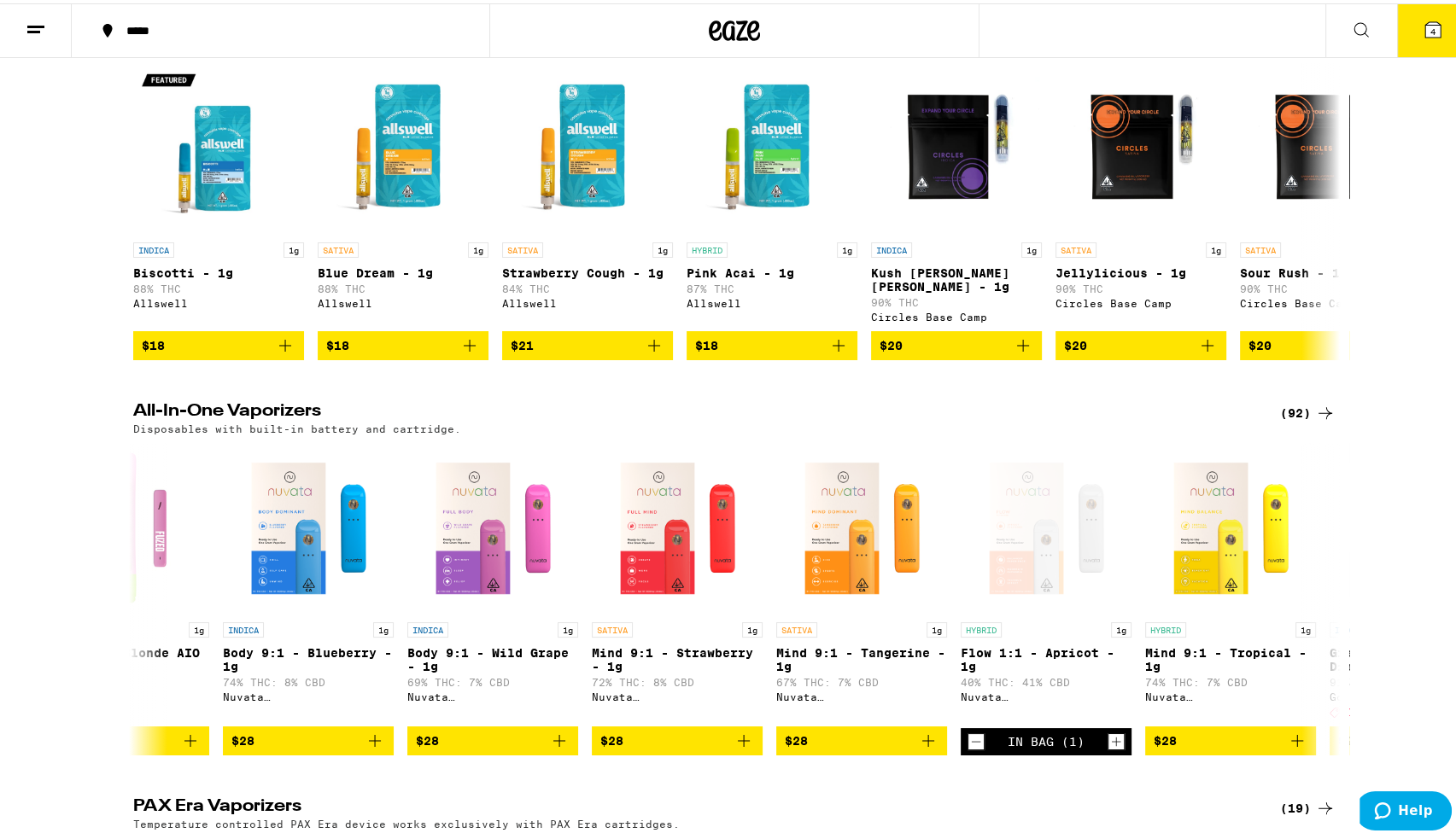
click at [1428, 33] on icon at bounding box center [1433, 26] width 21 height 21
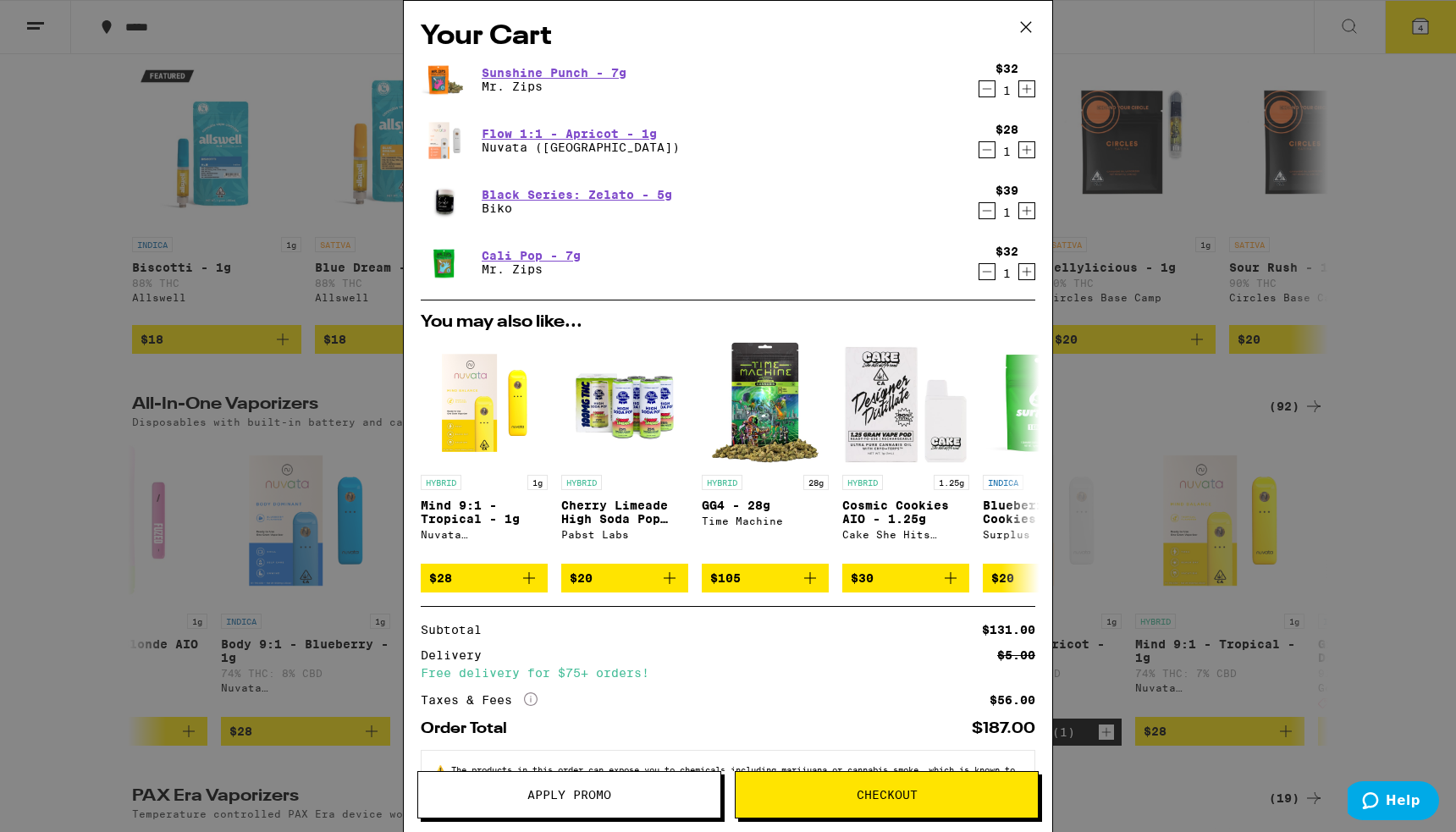
click at [980, 215] on icon "Decrement" at bounding box center [987, 211] width 15 height 20
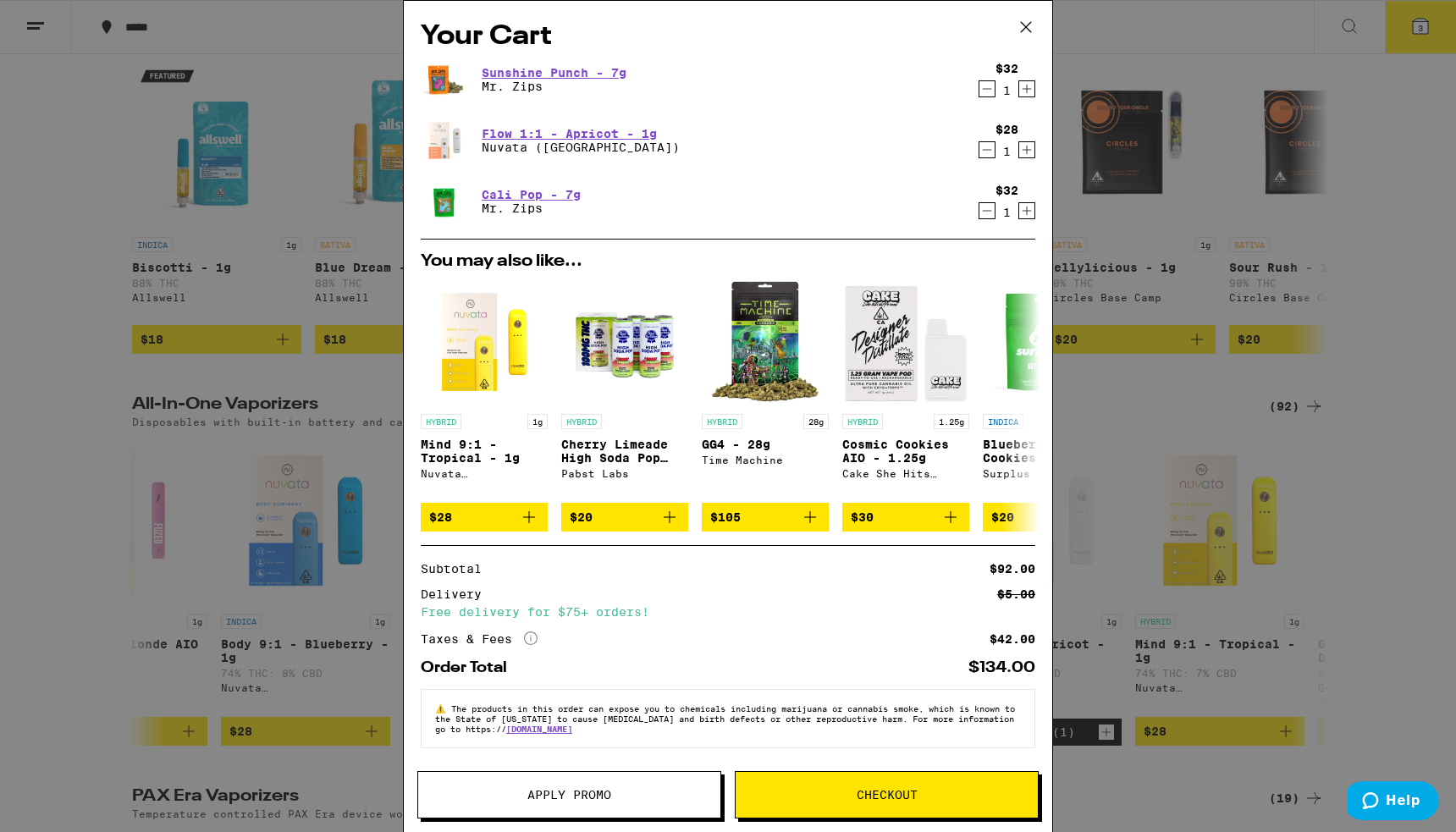
click at [888, 789] on span "Checkout" at bounding box center [887, 795] width 61 height 12
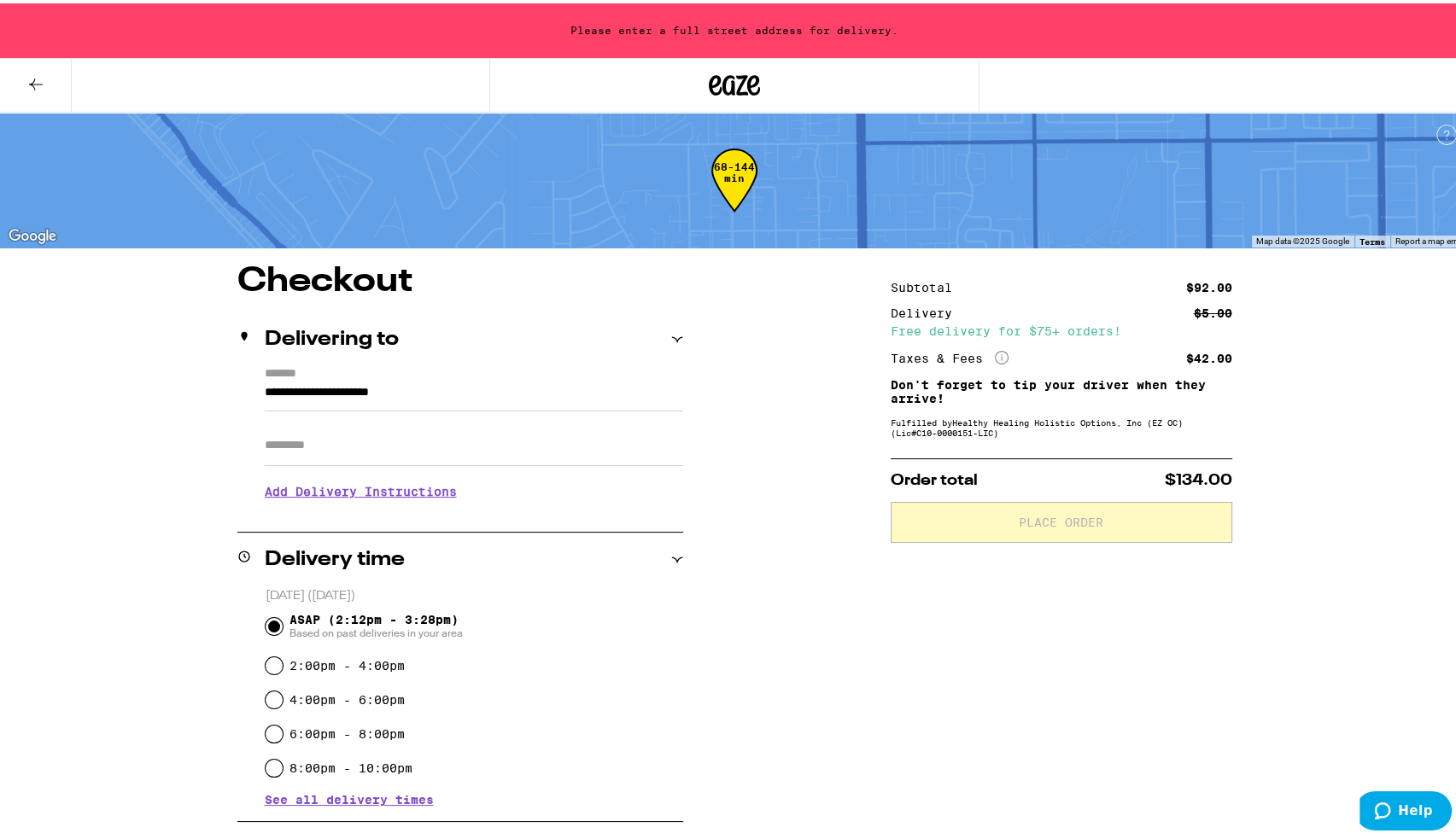
click at [315, 376] on label "*******" at bounding box center [473, 371] width 419 height 15
click at [315, 379] on input "**********" at bounding box center [473, 394] width 419 height 29
click at [315, 381] on input "**********" at bounding box center [473, 394] width 419 height 29
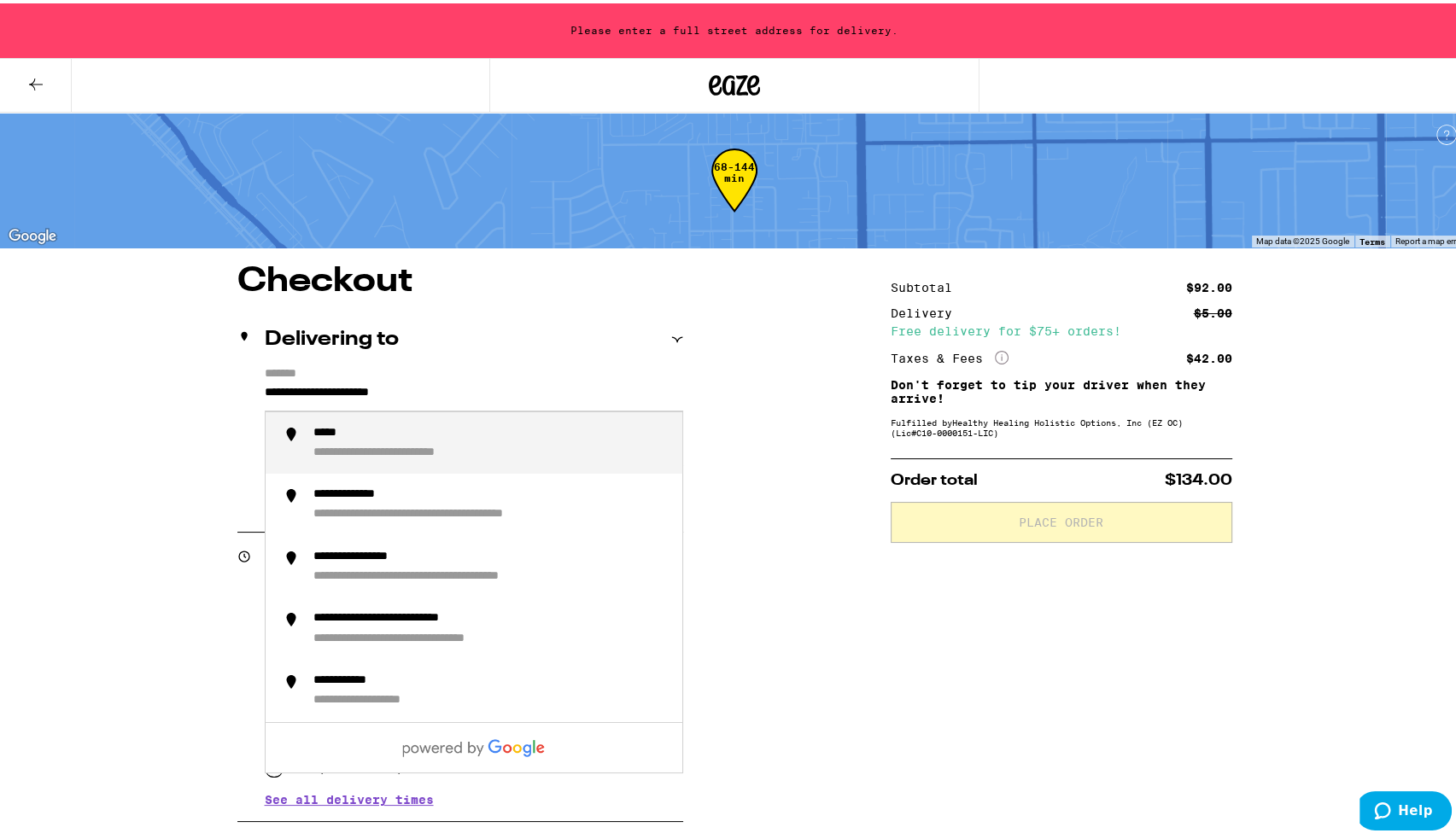
click at [315, 381] on input "**********" at bounding box center [473, 394] width 419 height 29
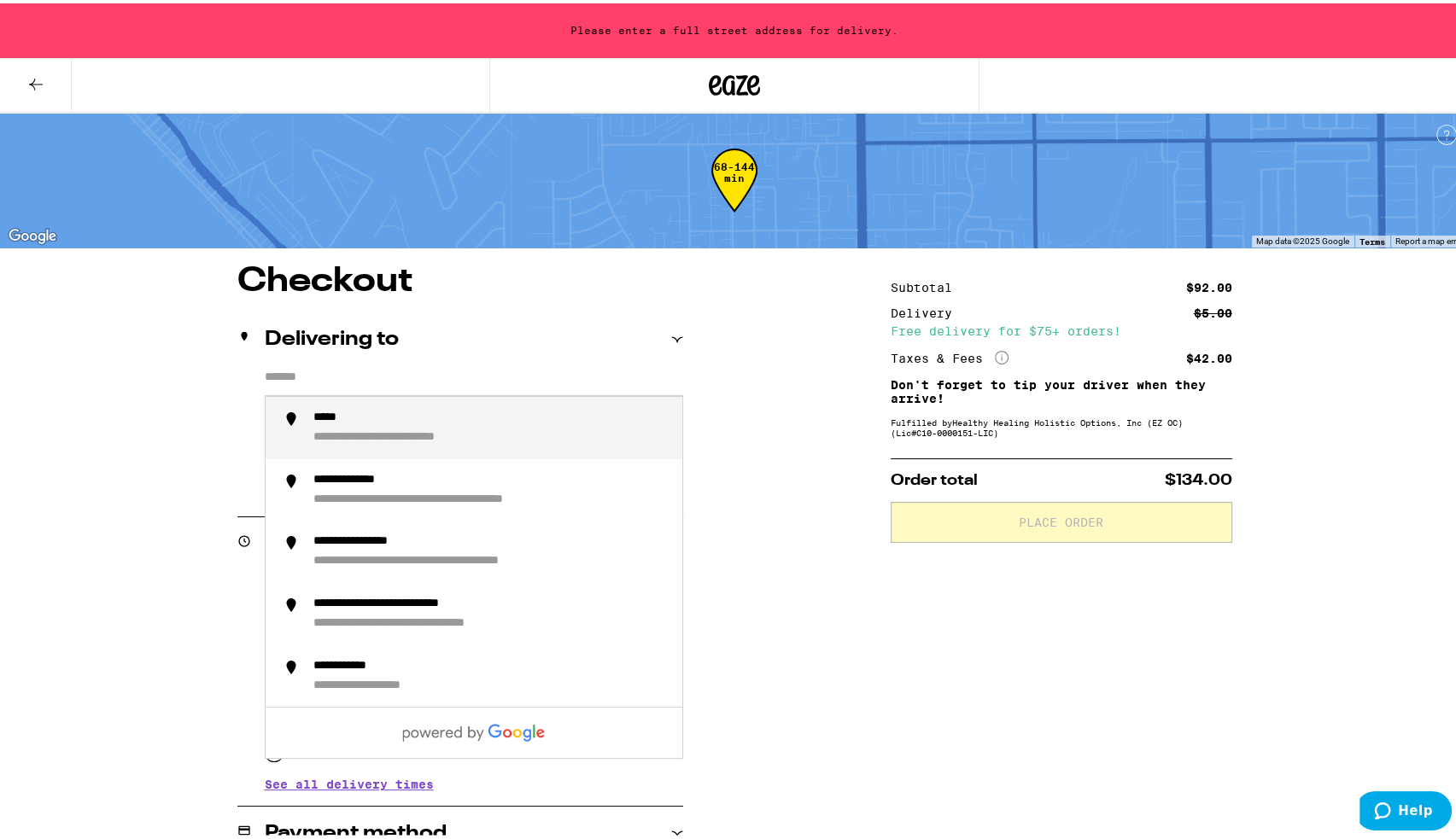
click at [490, 318] on div "Delivering to" at bounding box center [460, 336] width 446 height 55
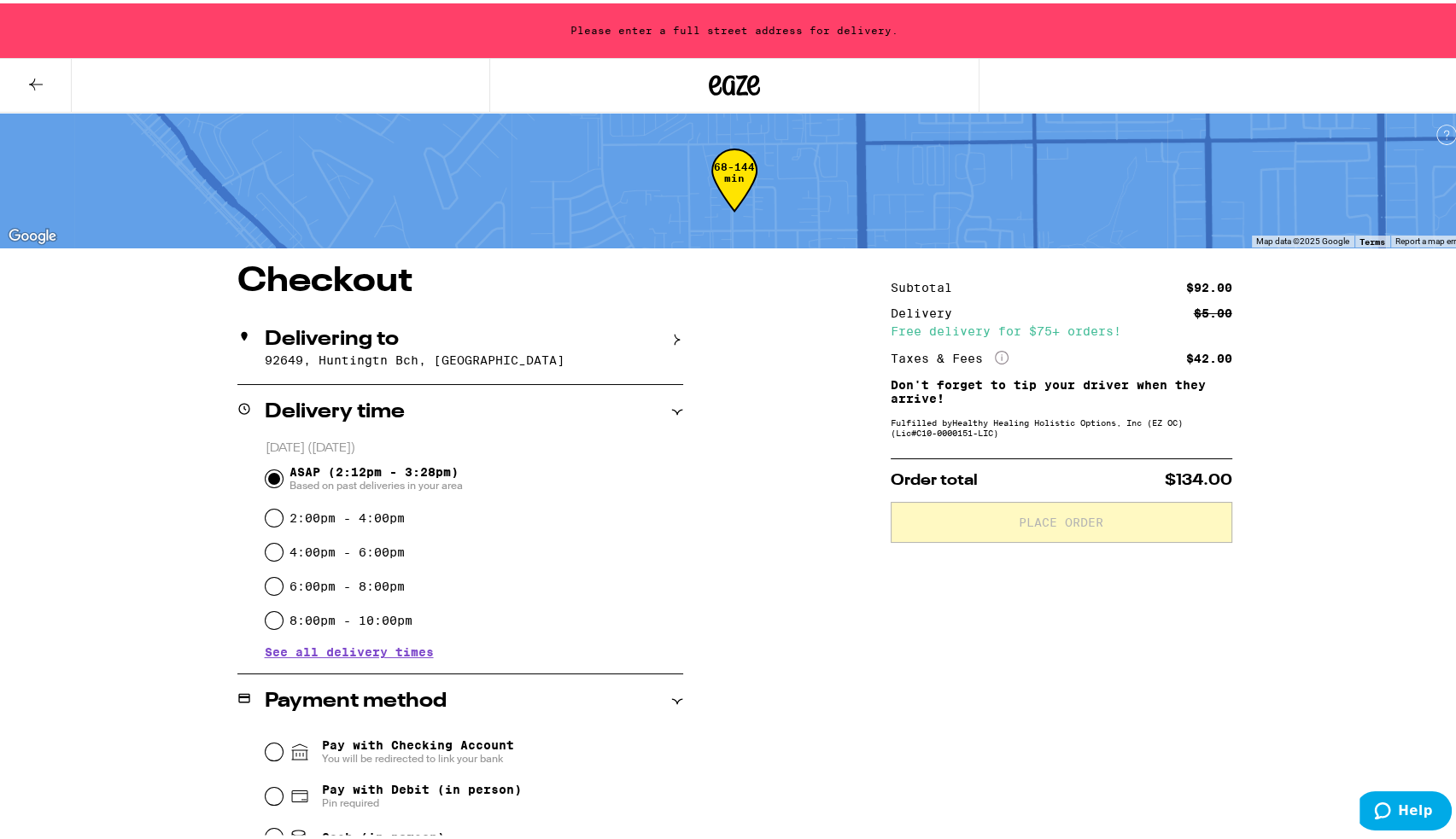
click at [400, 354] on p "92649, Huntingtn Bch, [GEOGRAPHIC_DATA]" at bounding box center [473, 357] width 419 height 13
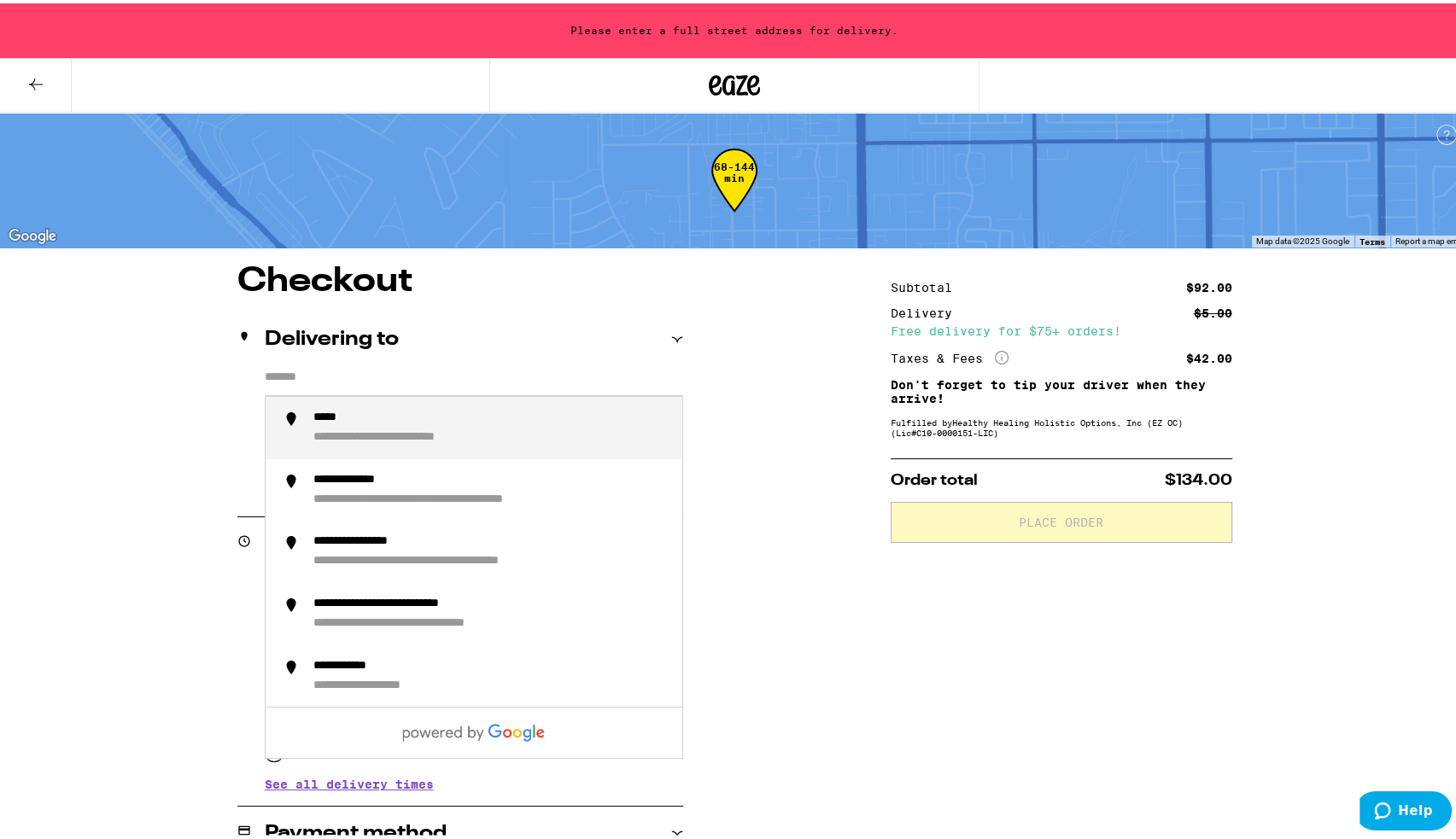
click at [568, 375] on input "*******" at bounding box center [473, 378] width 419 height 29
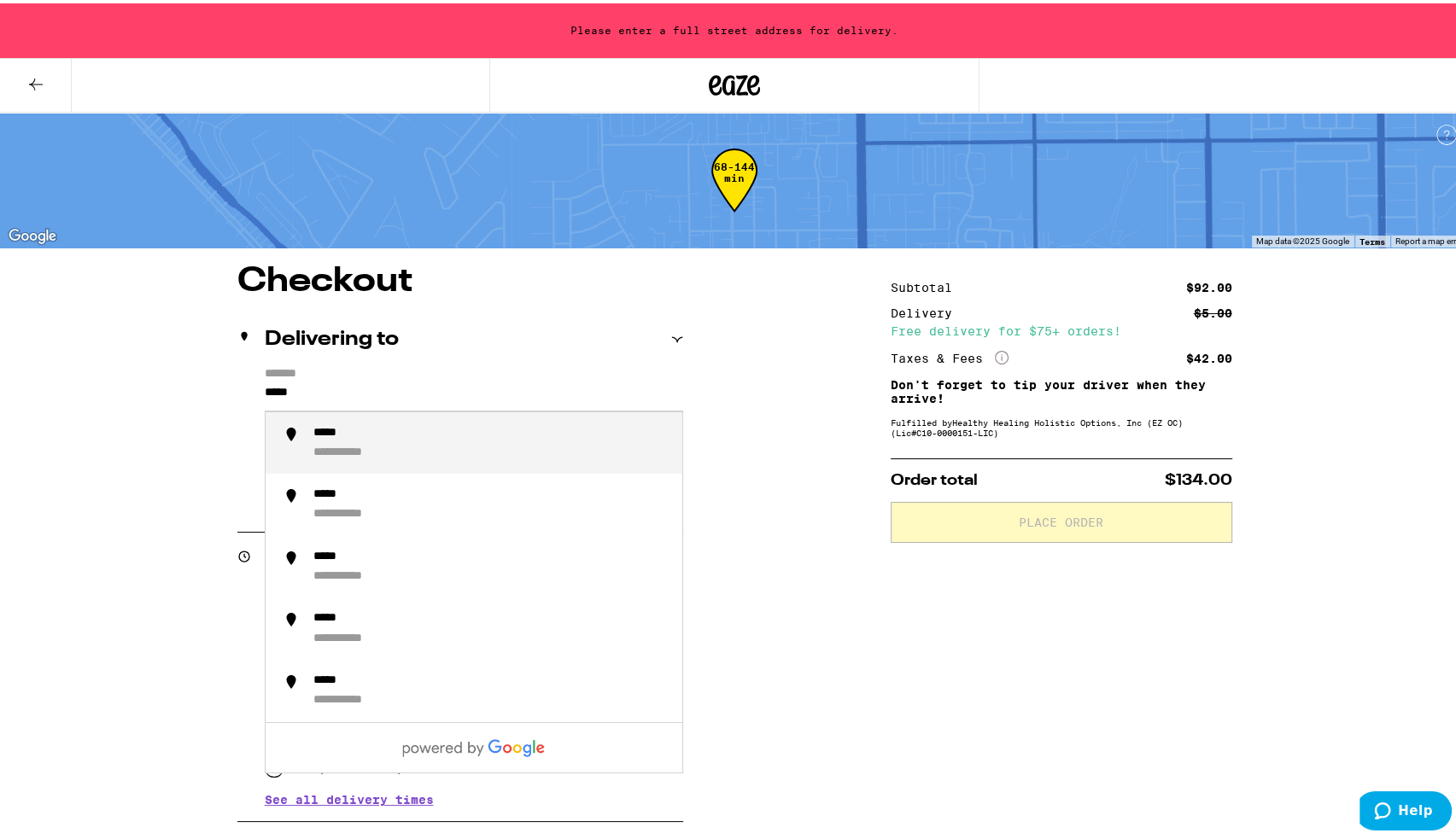
click at [410, 443] on div "**********" at bounding box center [491, 440] width 355 height 35
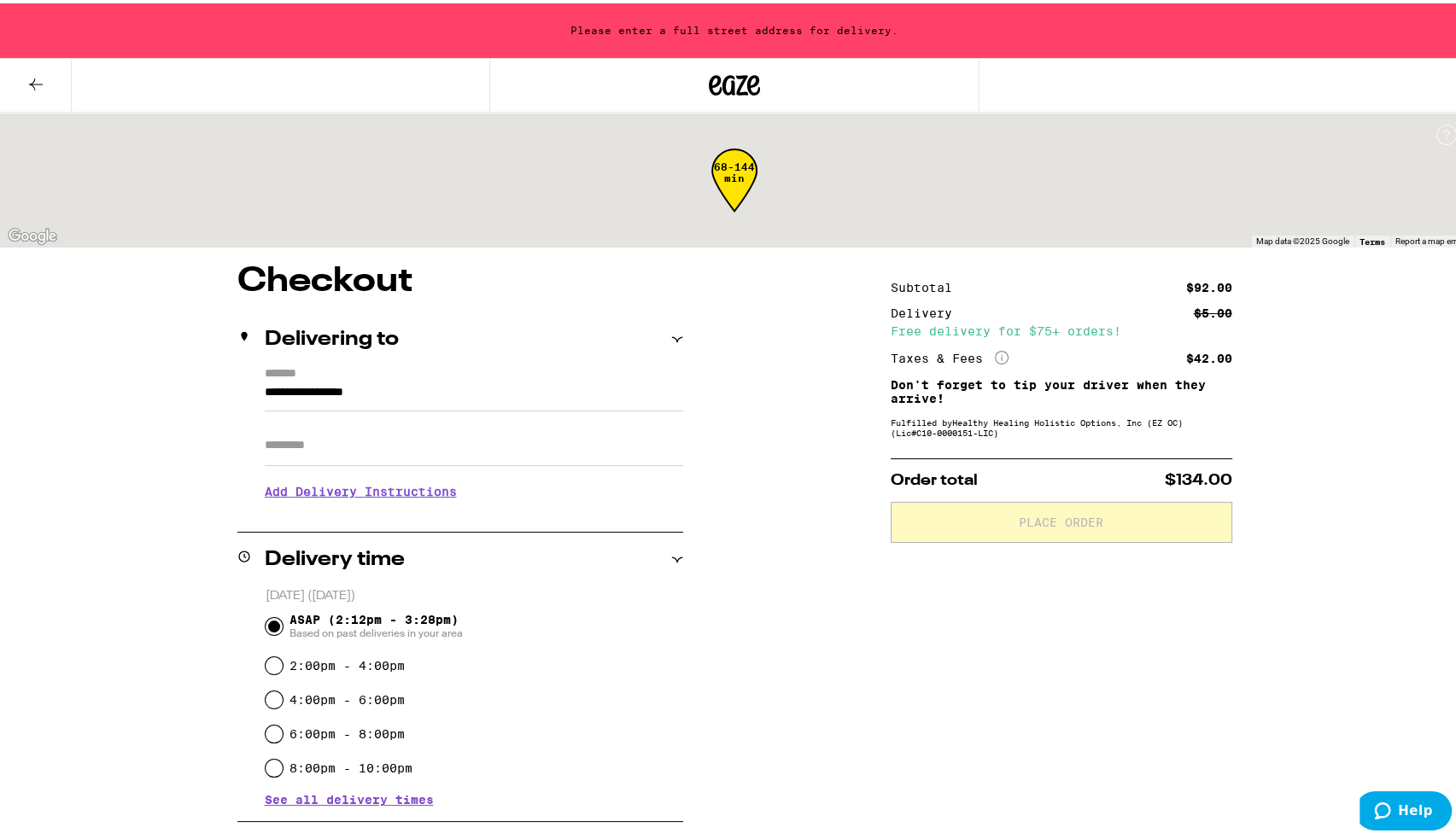
click at [410, 443] on input "Apt/Suite" at bounding box center [473, 443] width 419 height 41
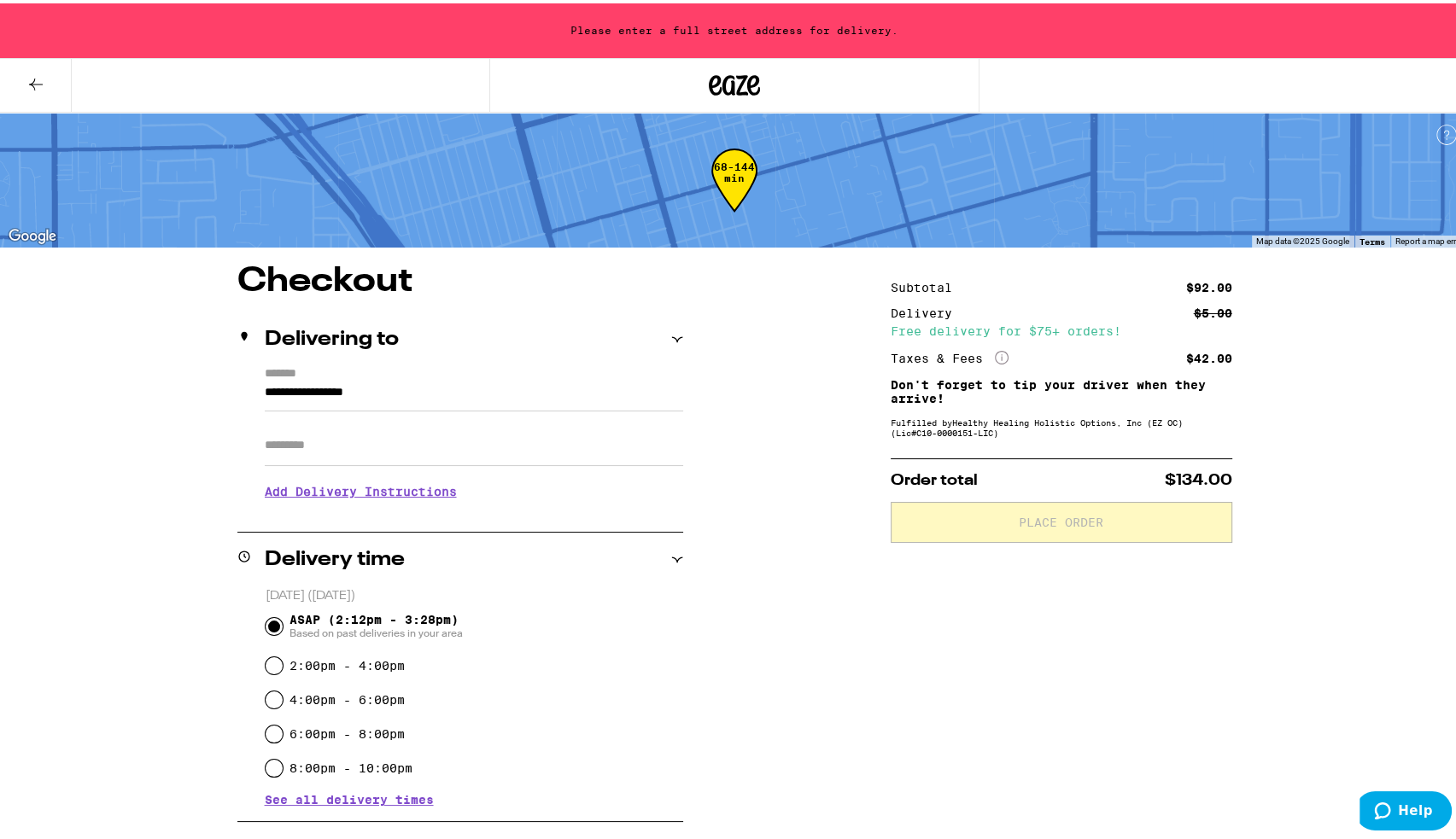
click at [384, 396] on input "**********" at bounding box center [473, 394] width 419 height 29
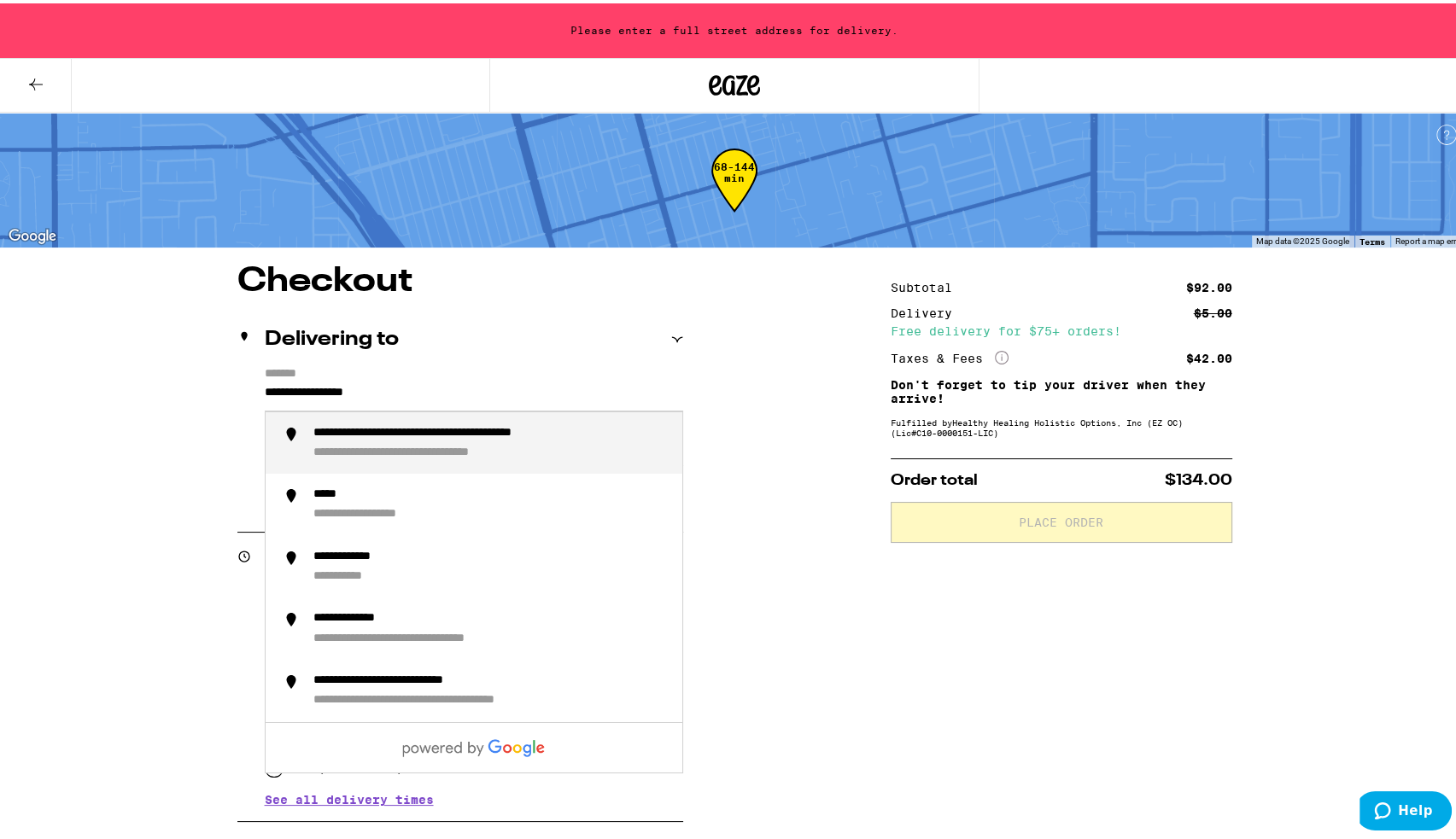
click at [264, 390] on input "**********" at bounding box center [473, 394] width 419 height 29
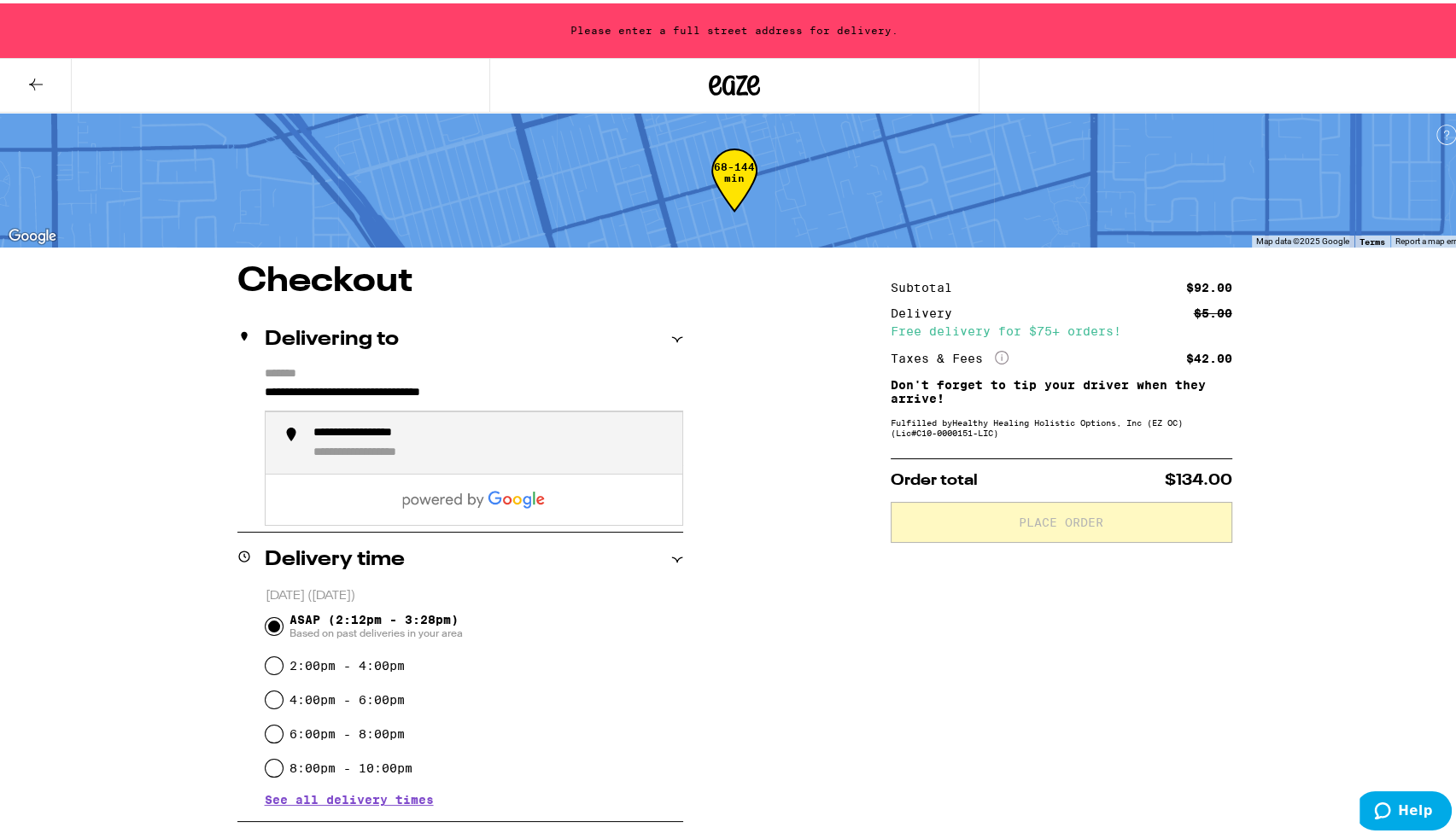
click at [366, 444] on div "**********" at bounding box center [387, 449] width 147 height 15
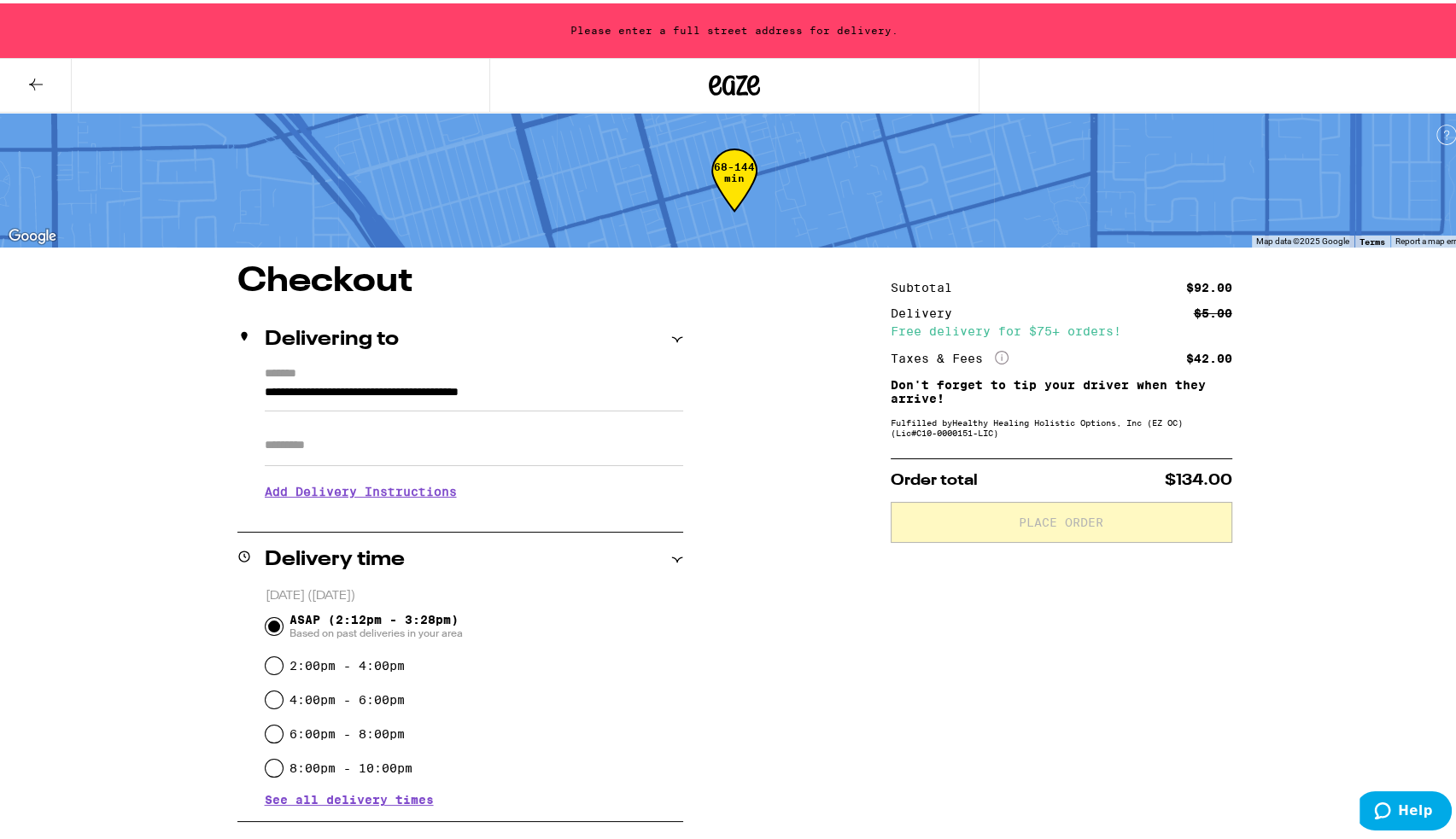
type input "**********"
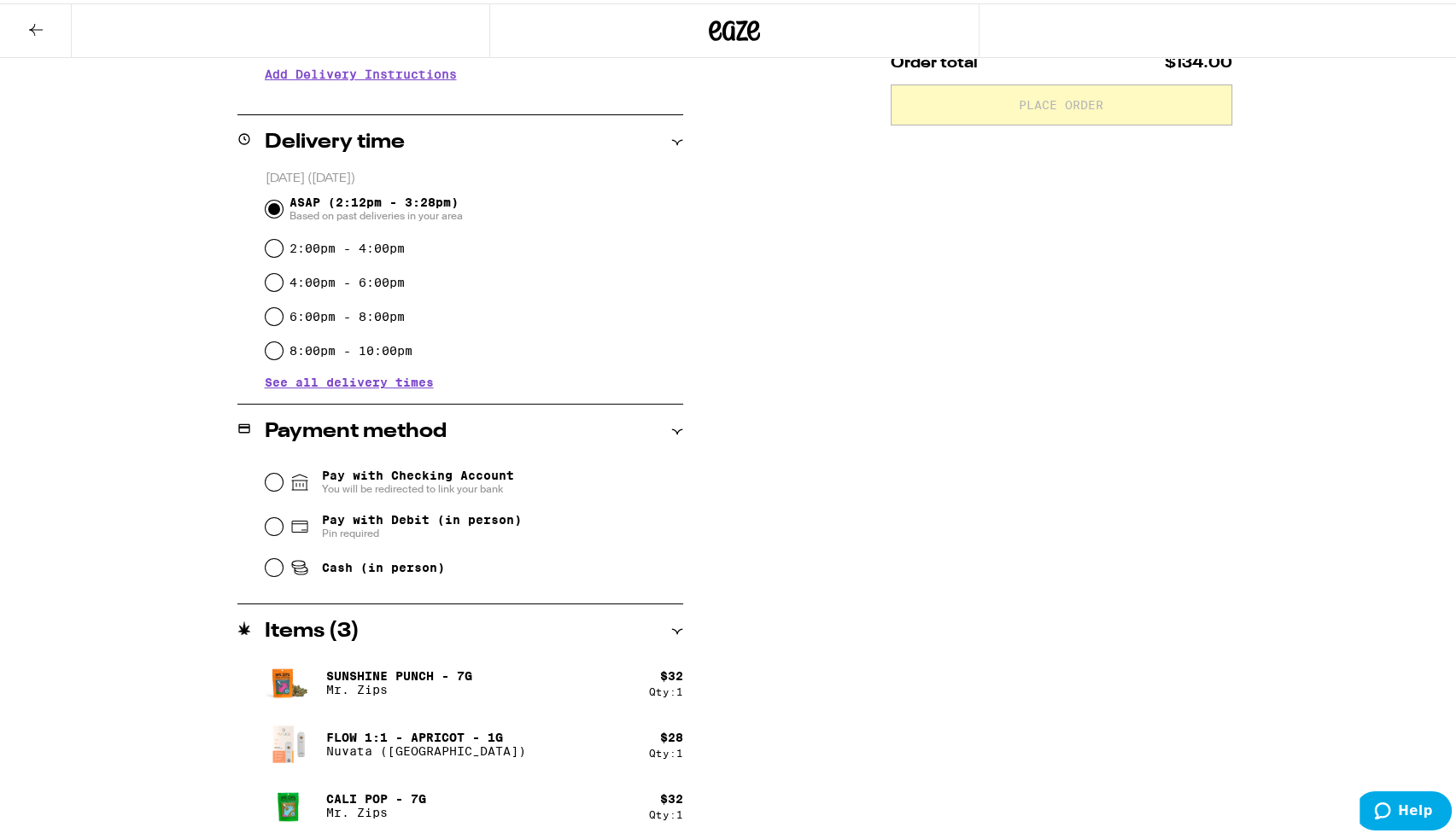
scroll to position [364, 0]
click at [266, 530] on input "Pay with Debit (in person) Pin required" at bounding box center [273, 522] width 17 height 17
radio input "true"
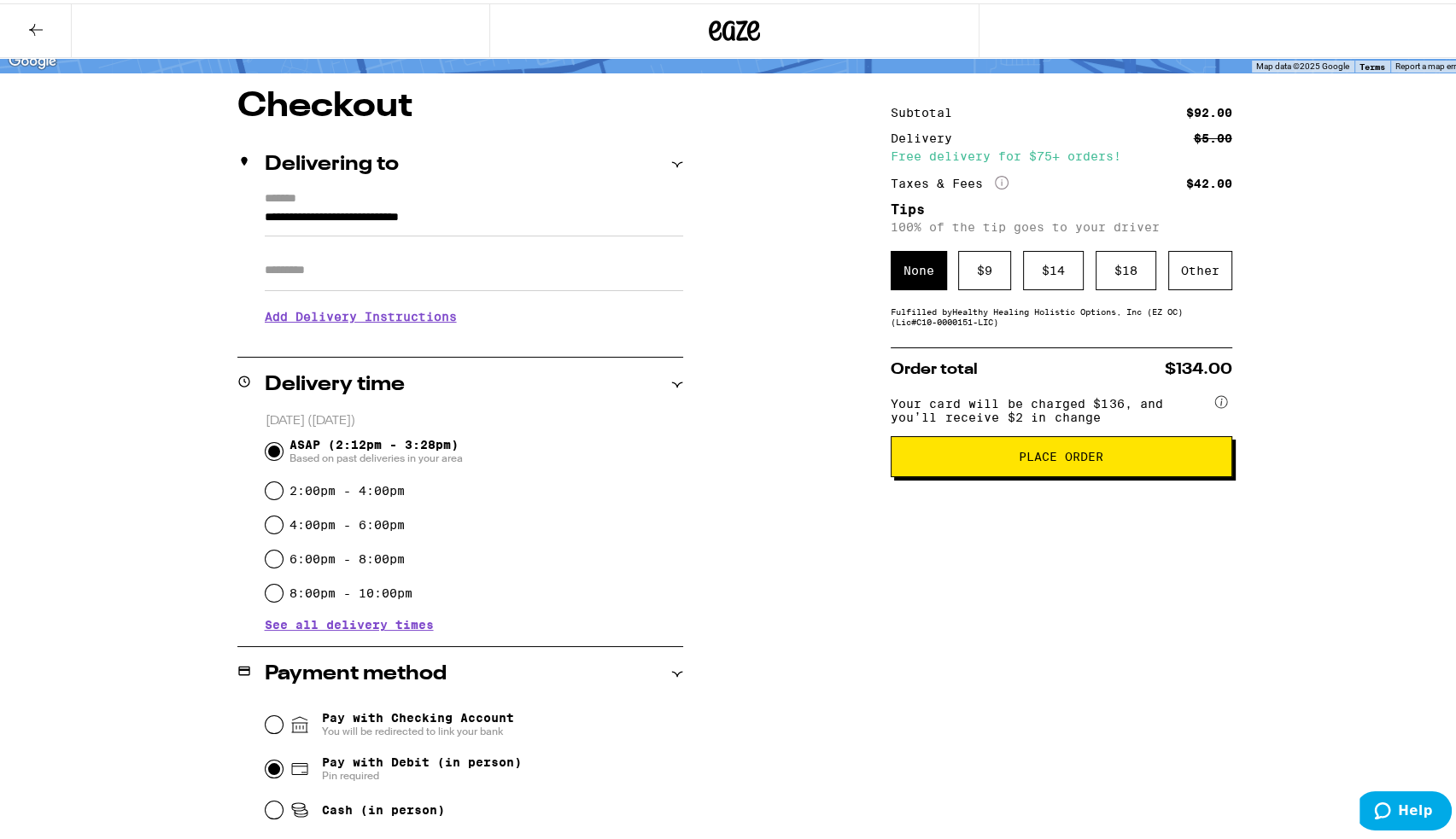
scroll to position [108, 0]
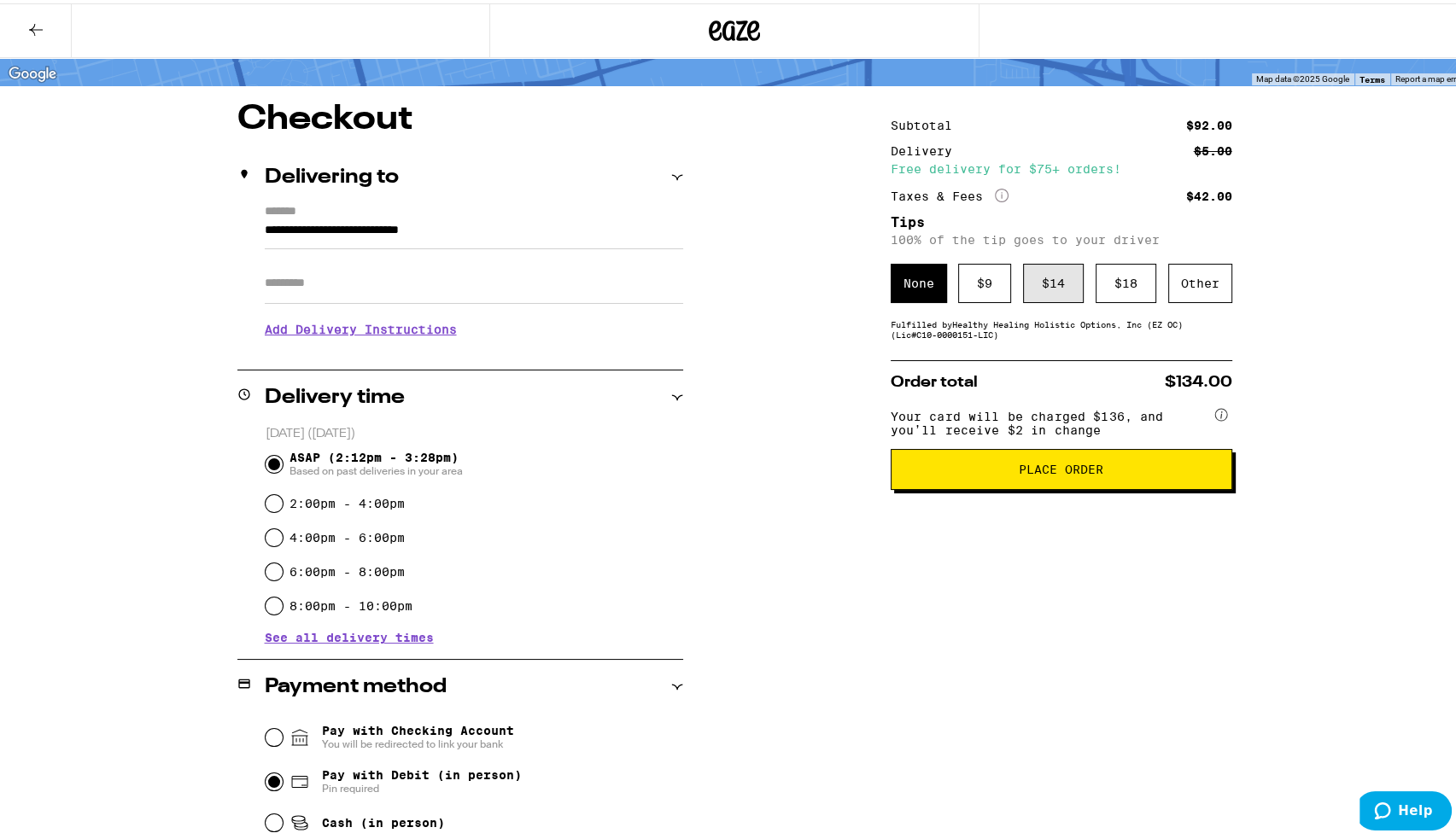
click at [1051, 293] on div "$ 14" at bounding box center [1053, 281] width 61 height 39
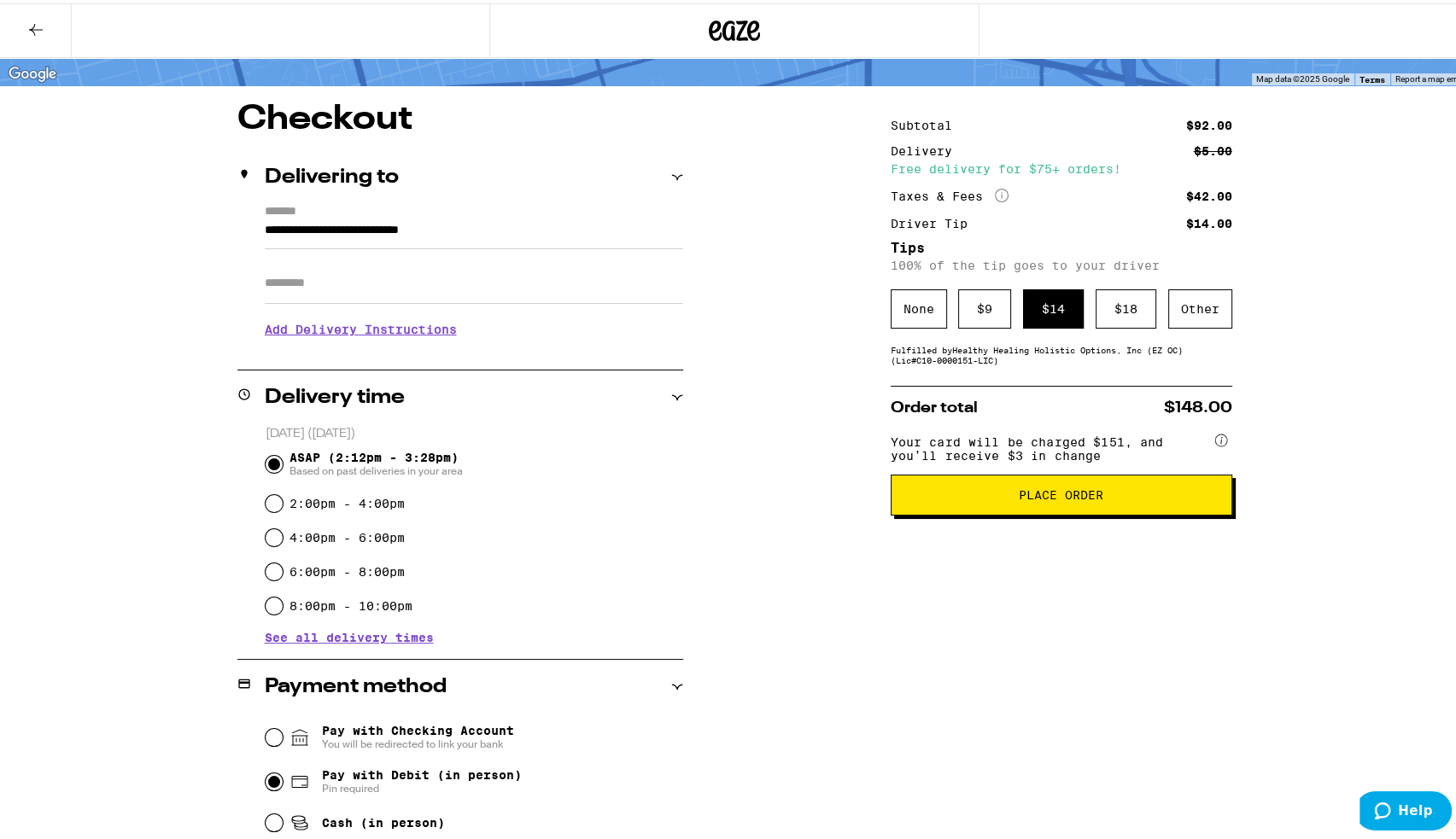
click at [1127, 497] on span "Place Order" at bounding box center [1062, 491] width 313 height 12
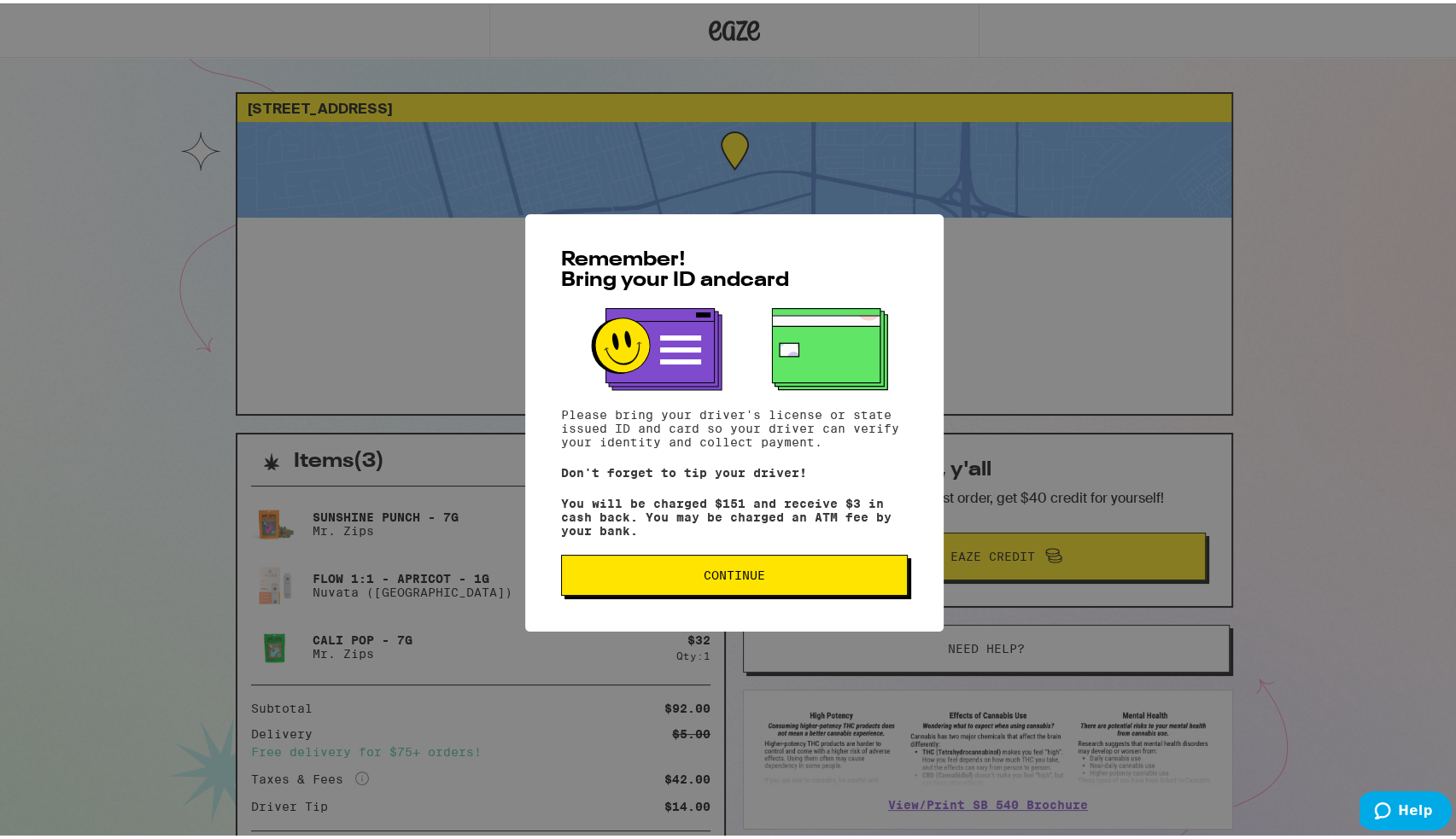
click at [859, 592] on button "Continue" at bounding box center [734, 572] width 347 height 41
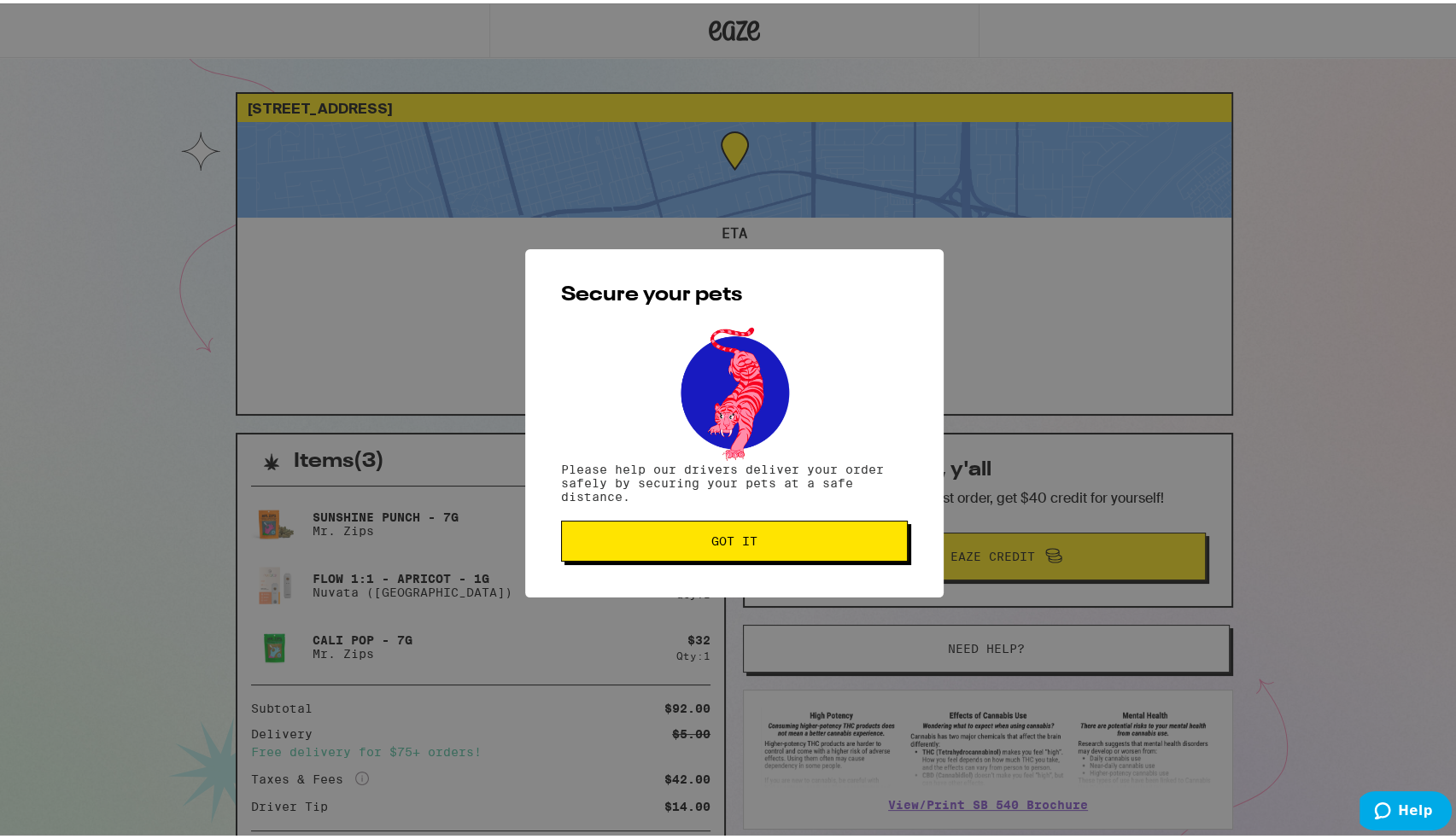
click at [828, 554] on button "Got it" at bounding box center [734, 538] width 347 height 41
